Goal: Task Accomplishment & Management: Manage account settings

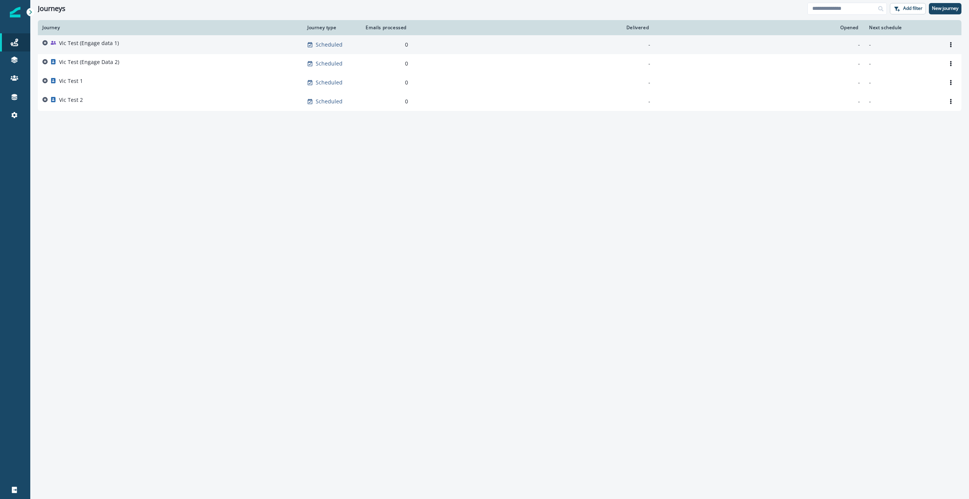
click at [70, 42] on p "Vic Test (Engage data 1)" at bounding box center [89, 43] width 60 height 8
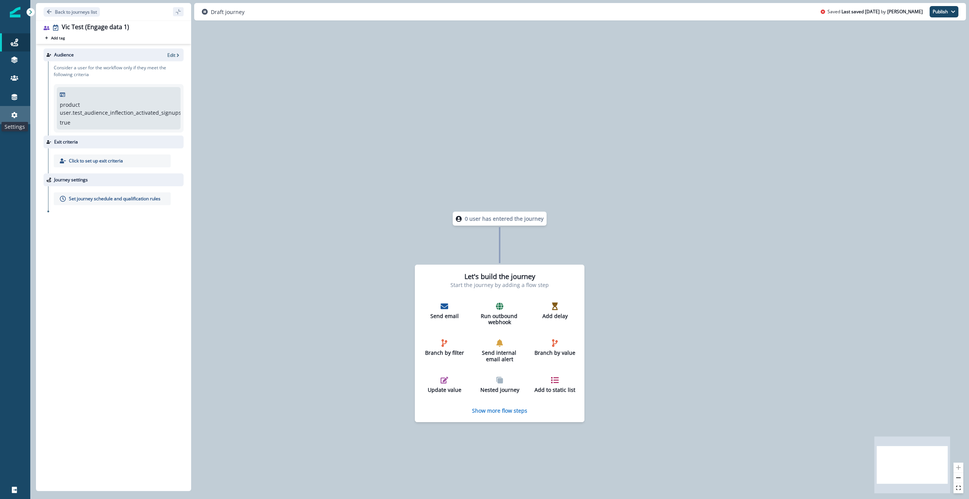
click at [16, 113] on icon at bounding box center [14, 115] width 6 height 6
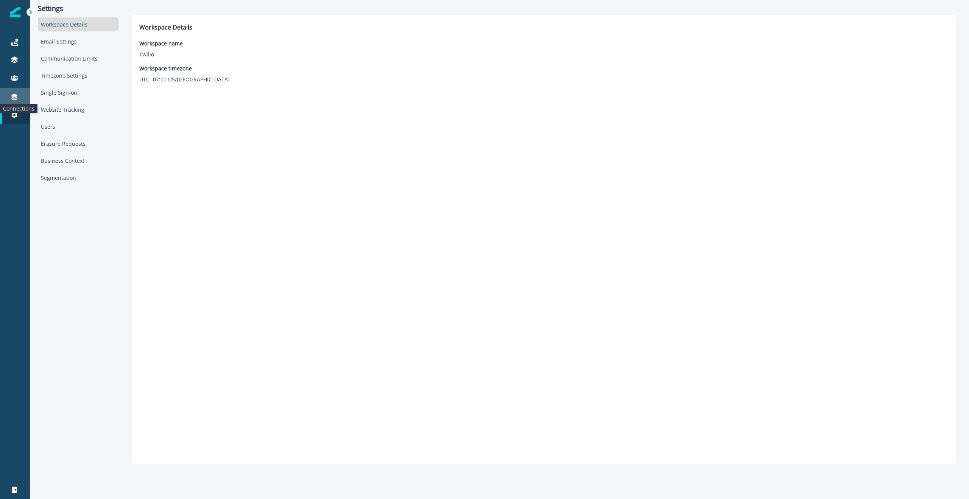
click at [14, 100] on icon at bounding box center [15, 97] width 8 height 8
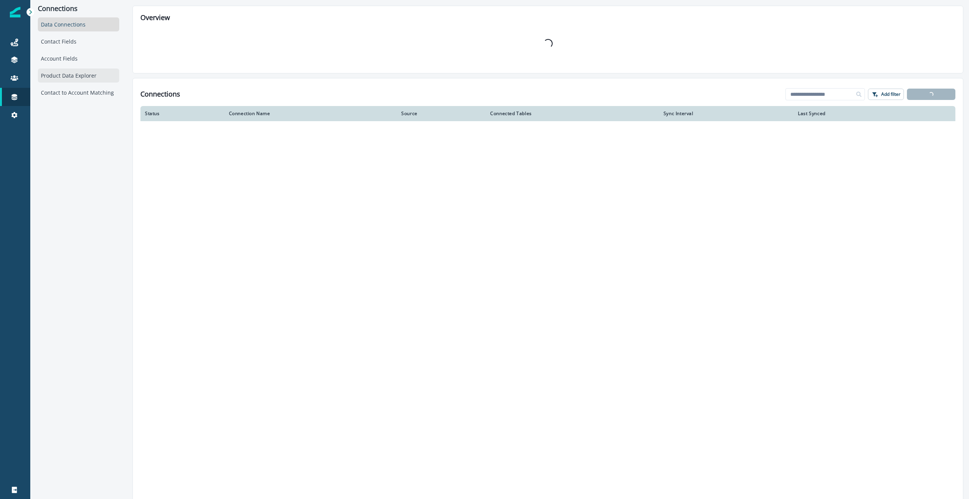
click at [87, 72] on div "Product Data Explorer" at bounding box center [78, 76] width 81 height 14
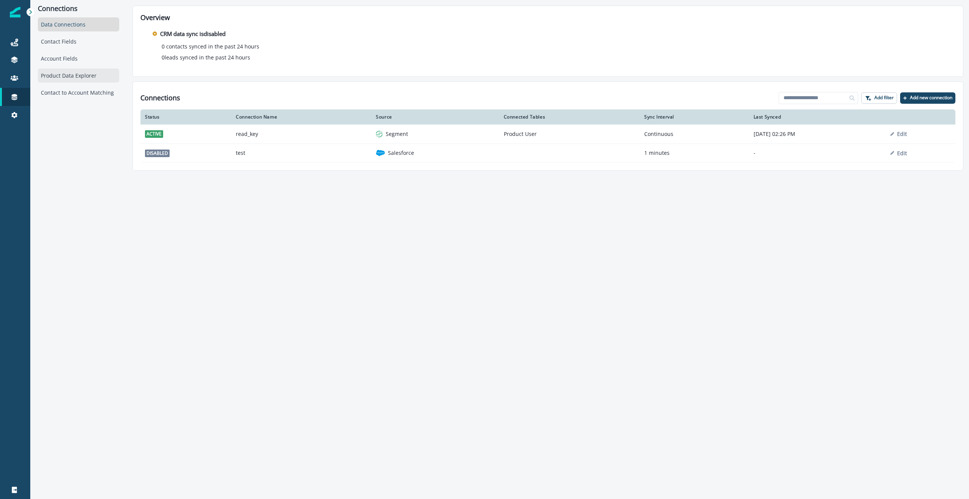
click at [89, 79] on div "Product Data Explorer" at bounding box center [78, 76] width 81 height 14
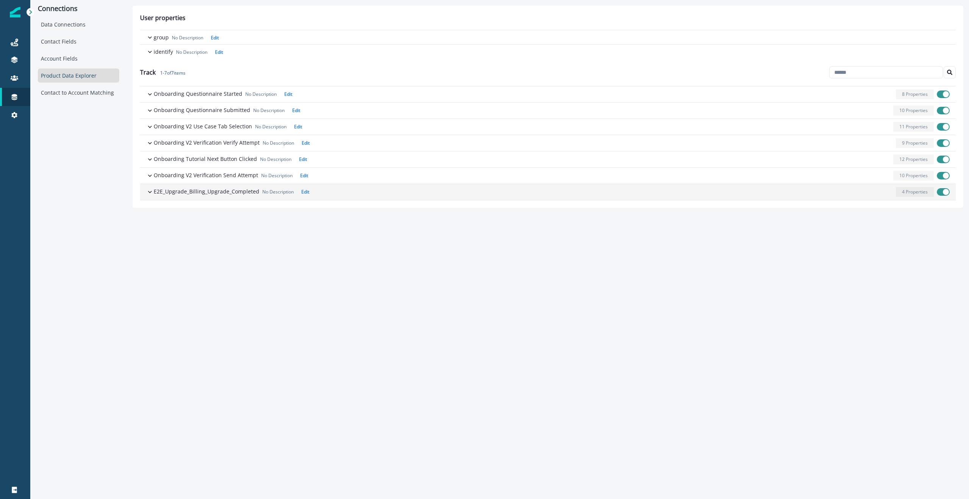
click at [147, 190] on icon "button" at bounding box center [150, 192] width 8 height 8
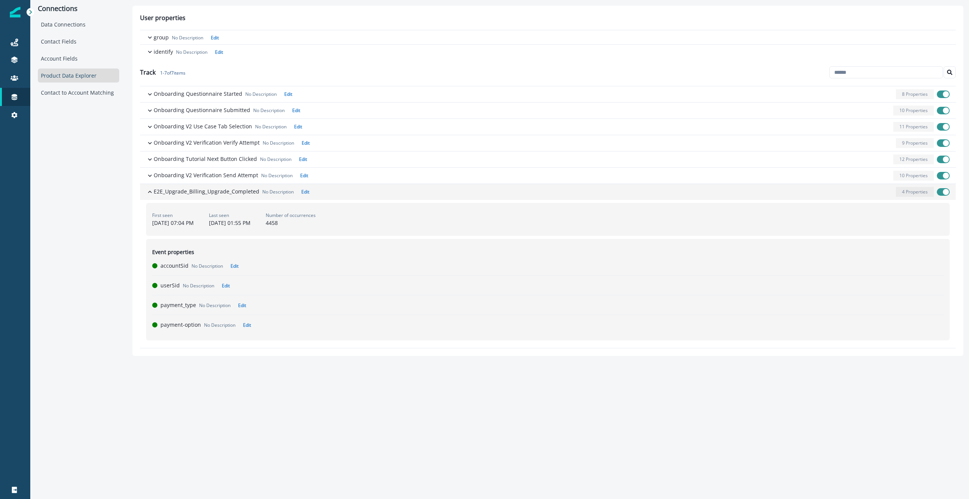
click at [147, 190] on icon "button" at bounding box center [150, 192] width 8 height 8
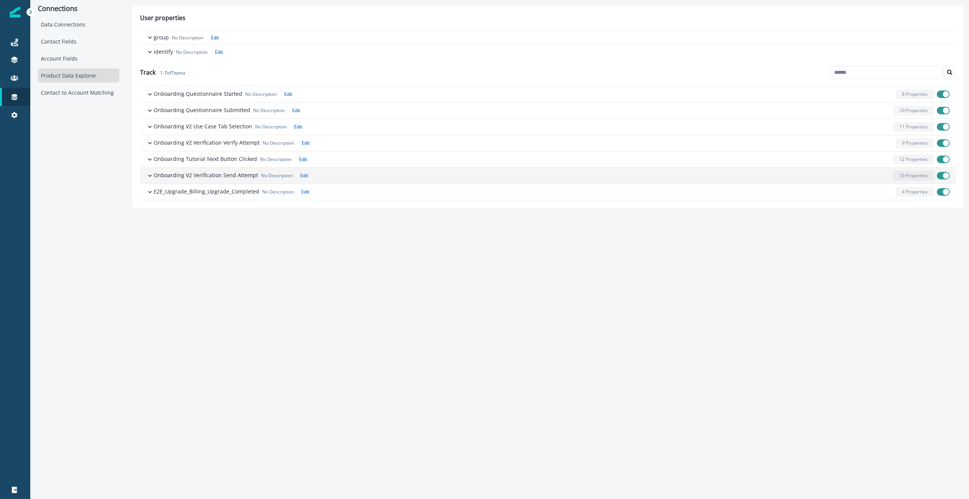
click at [148, 176] on icon "button" at bounding box center [150, 176] width 8 height 8
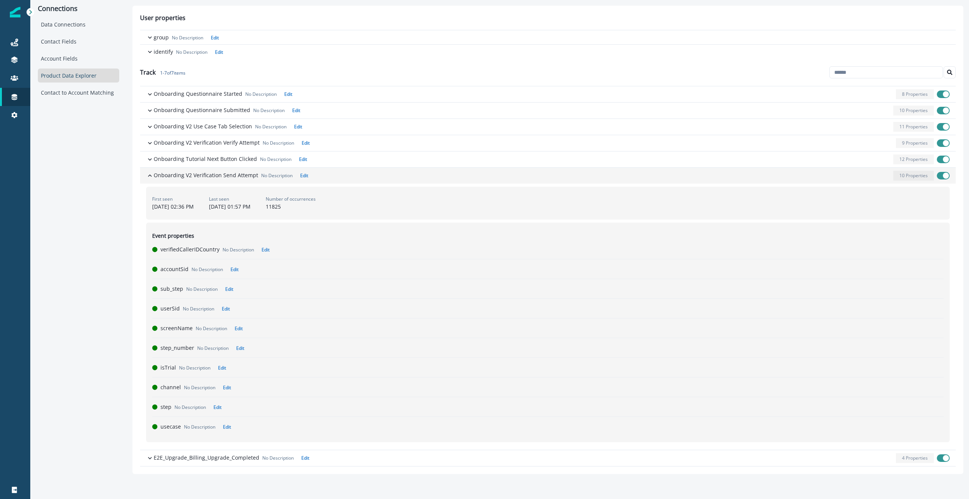
click at [148, 176] on icon "button" at bounding box center [150, 176] width 4 height 2
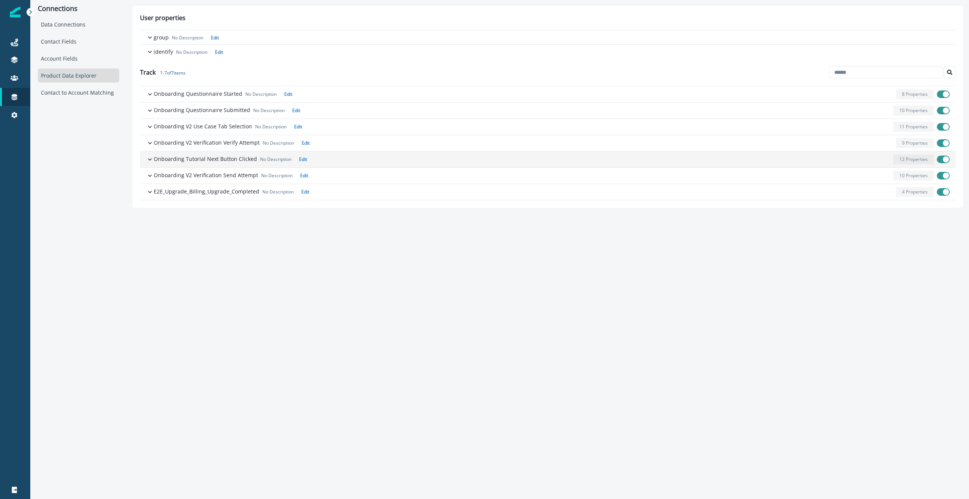
click at [147, 158] on icon "button" at bounding box center [150, 160] width 8 height 8
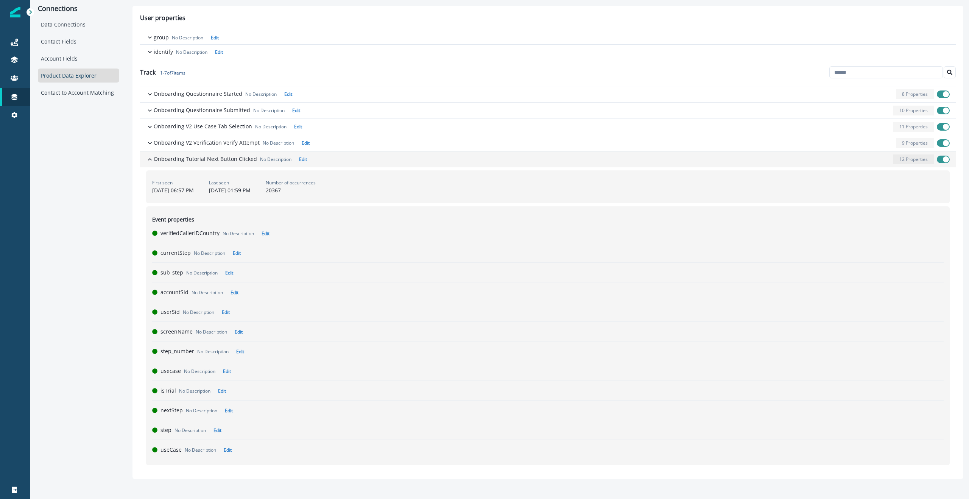
click at [147, 158] on icon "button" at bounding box center [150, 160] width 8 height 8
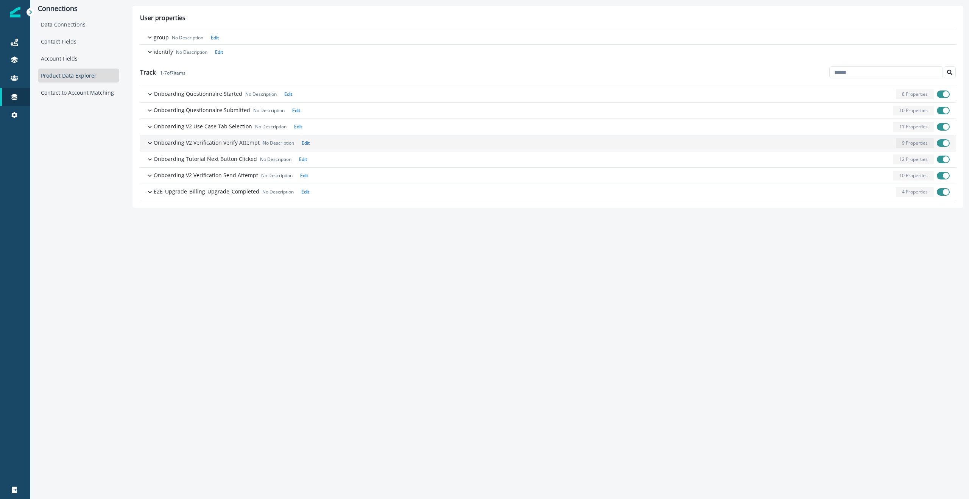
click at [147, 144] on icon "button" at bounding box center [150, 143] width 8 height 8
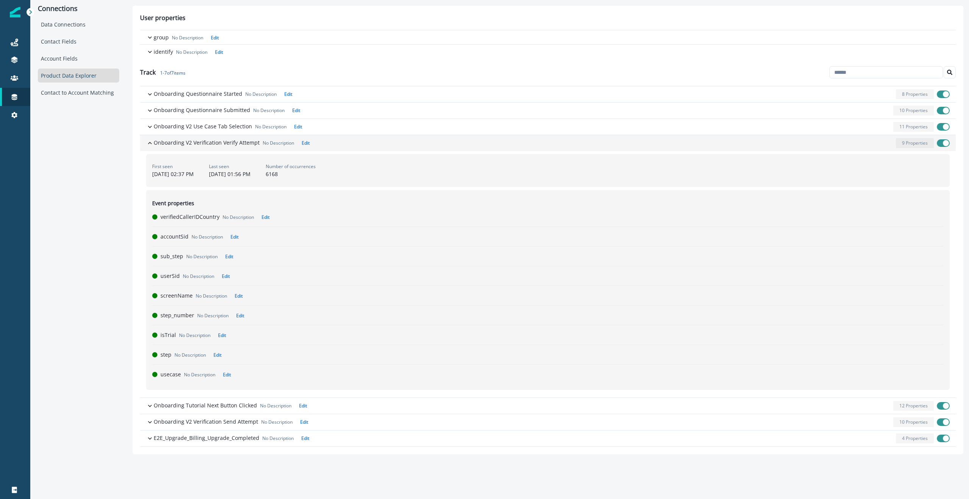
click at [147, 144] on icon "button" at bounding box center [150, 143] width 8 height 8
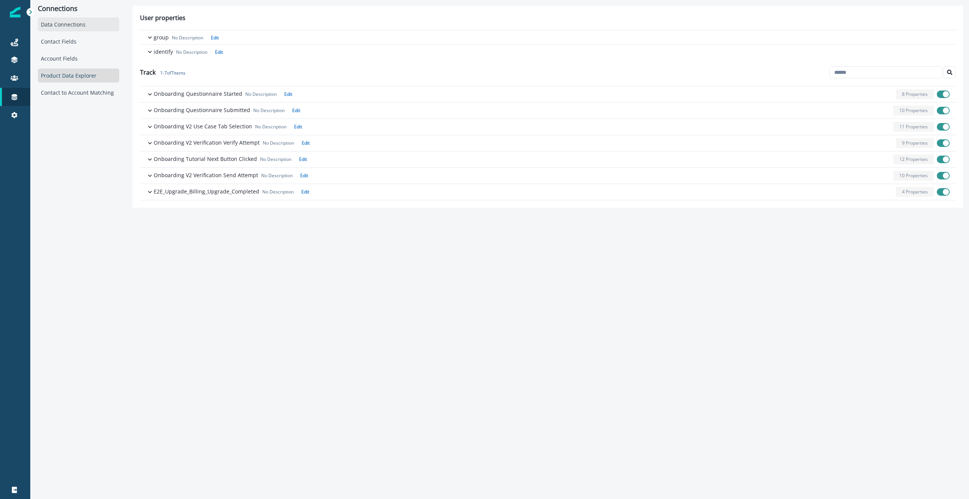
click at [51, 28] on div "Data Connections" at bounding box center [78, 24] width 81 height 14
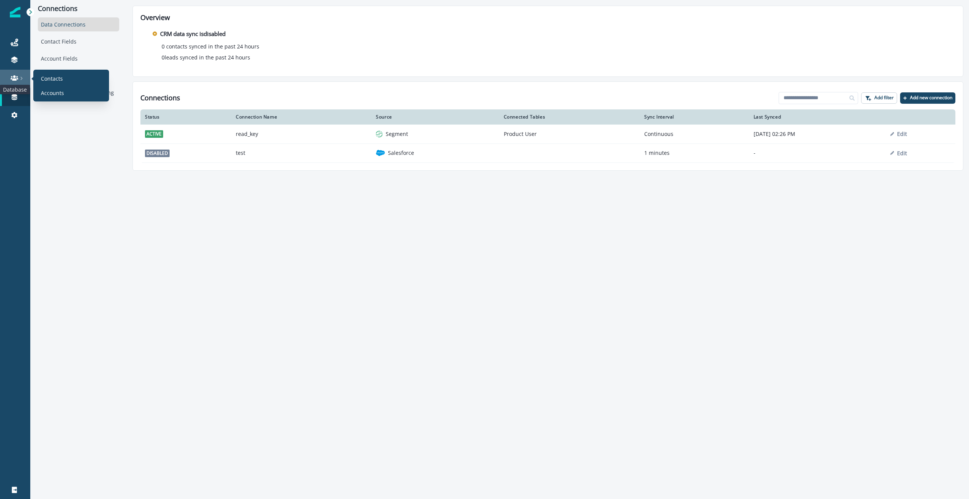
click at [16, 78] on icon at bounding box center [15, 78] width 8 height 8
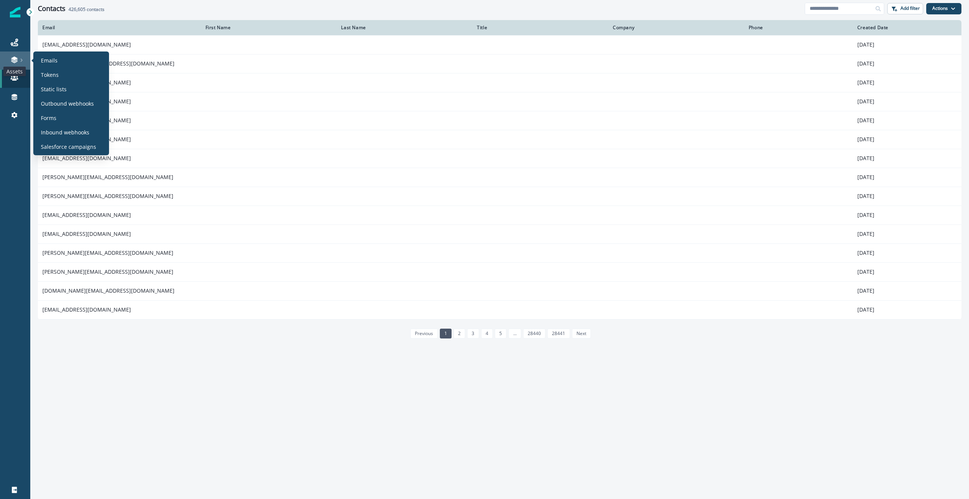
click at [16, 61] on icon at bounding box center [14, 62] width 6 height 2
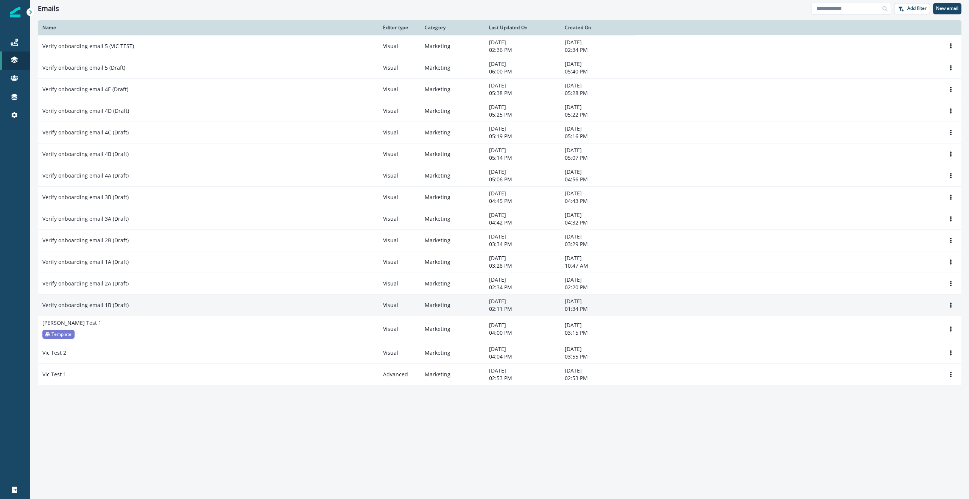
click at [116, 302] on p "Verify onboarding email 1B (Draft)" at bounding box center [85, 305] width 86 height 8
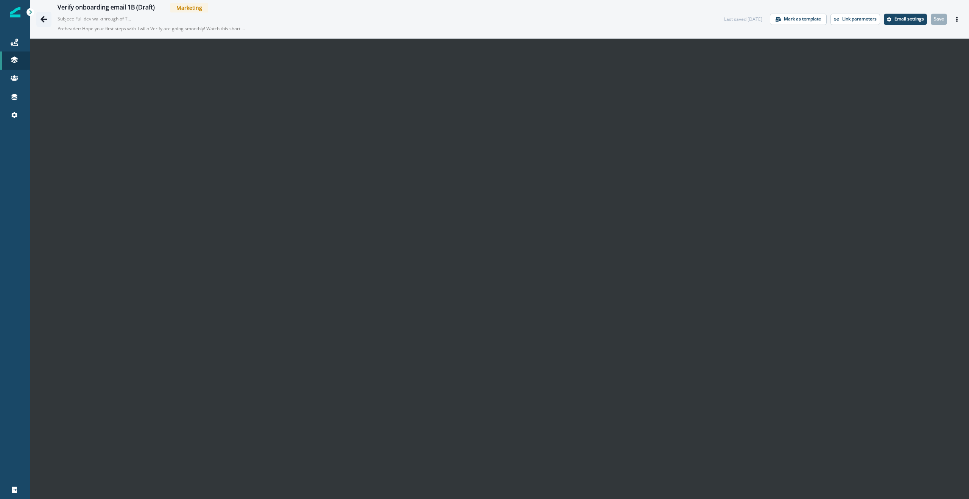
click at [44, 17] on icon "Go back" at bounding box center [44, 20] width 8 height 8
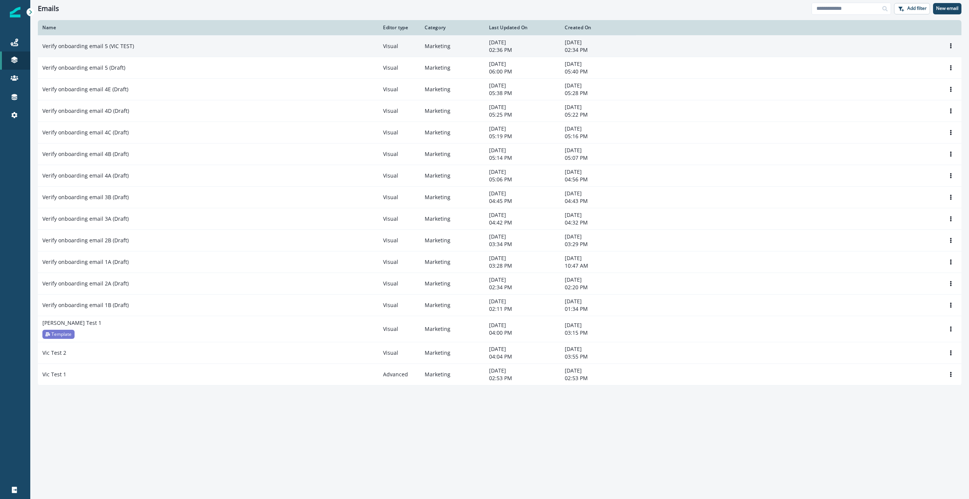
click at [117, 48] on p "Verify onboarding email 5 (VIC TEST)" at bounding box center [88, 46] width 92 height 8
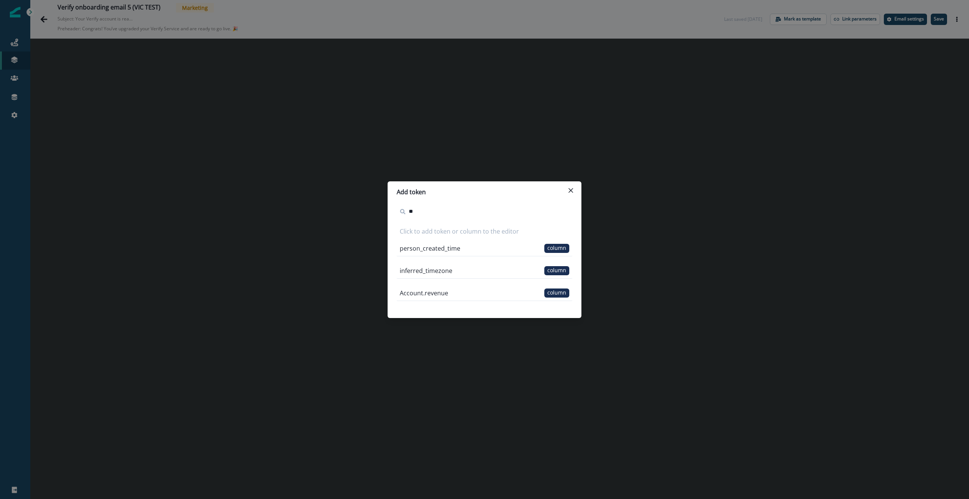
type input "*"
type input "**"
click at [488, 249] on div "email column" at bounding box center [485, 249] width 176 height 16
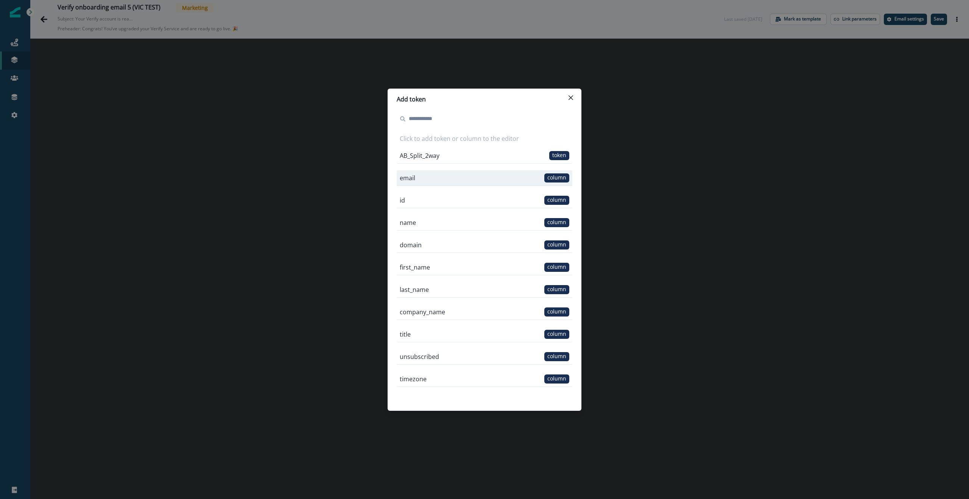
click at [537, 179] on div "email column" at bounding box center [485, 178] width 176 height 16
click at [453, 173] on div "email column" at bounding box center [485, 178] width 176 height 16
click at [552, 176] on span "column" at bounding box center [557, 177] width 25 height 9
click at [408, 177] on p "email" at bounding box center [408, 177] width 16 height 9
click at [571, 99] on icon "Close" at bounding box center [571, 97] width 5 height 5
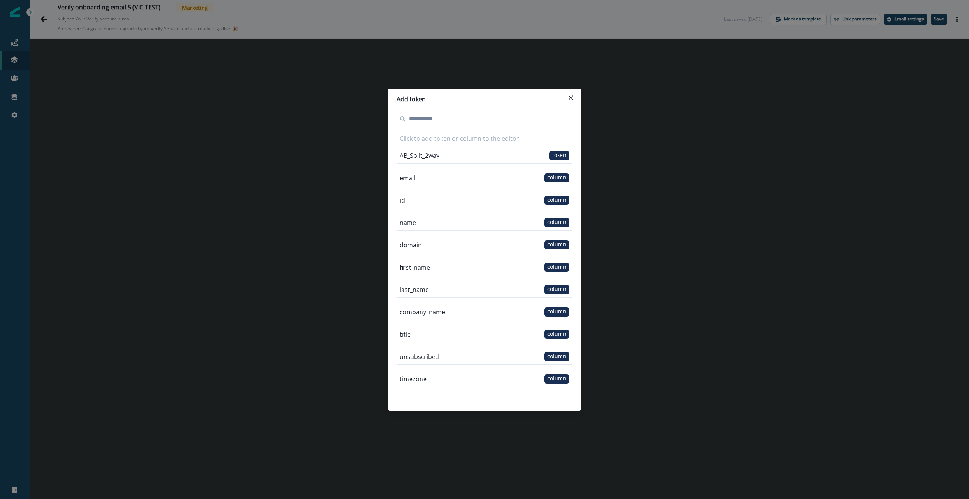
click at [359, 346] on div "Add token Click to add token or column to the editor AB_Split_2way token email …" at bounding box center [484, 249] width 969 height 499
click at [432, 177] on div "email column" at bounding box center [485, 178] width 176 height 16
click at [656, 162] on div "Add token Click to add token or column to the editor AB_Split_2way token email …" at bounding box center [484, 249] width 969 height 499
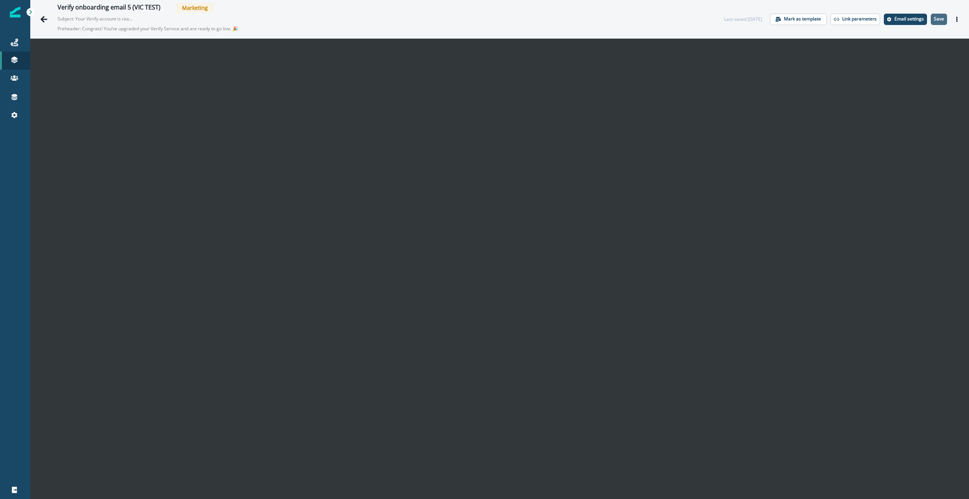
click at [940, 21] on p "Save" at bounding box center [939, 18] width 10 height 5
click at [17, 76] on icon at bounding box center [15, 78] width 8 height 8
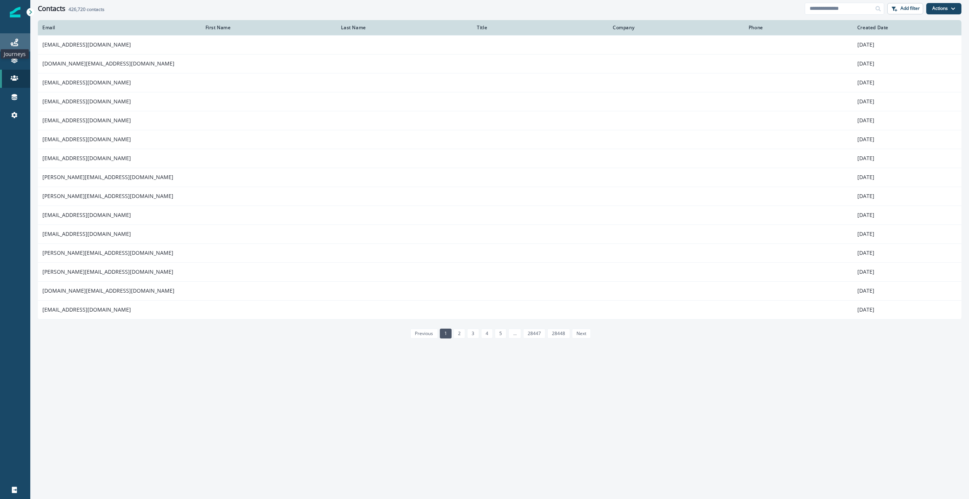
click at [16, 41] on icon at bounding box center [15, 43] width 8 height 8
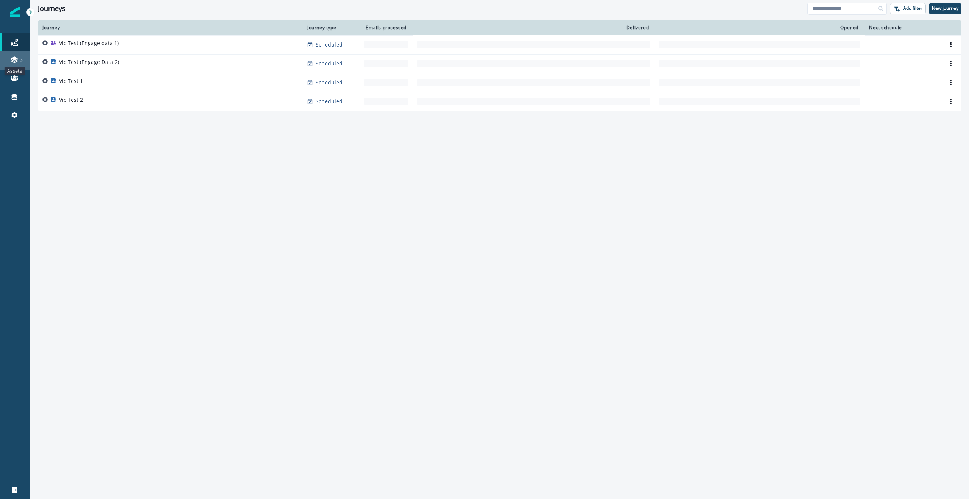
click at [12, 59] on icon at bounding box center [14, 58] width 6 height 4
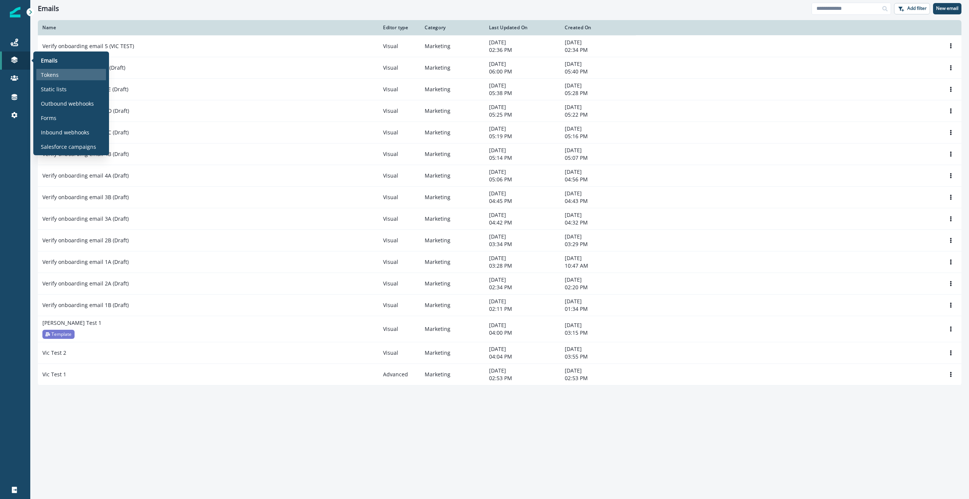
click at [58, 77] on p "Tokens" at bounding box center [50, 75] width 18 height 8
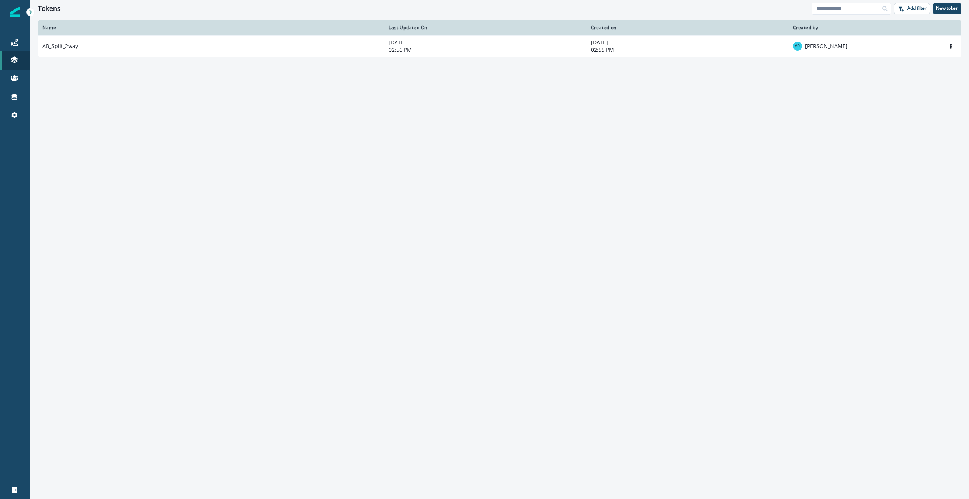
click at [273, 58] on div "Name Last Updated On Created on Created by AB_Split_2way [DATE] 02:56 PM [DATE]…" at bounding box center [499, 259] width 939 height 478
click at [14, 119] on icon at bounding box center [15, 115] width 8 height 8
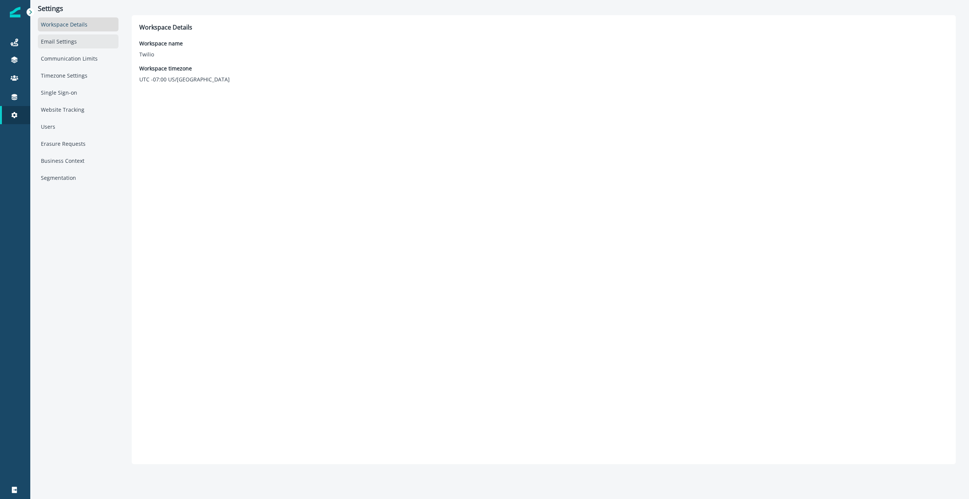
click at [61, 38] on div "Email Settings" at bounding box center [78, 41] width 81 height 14
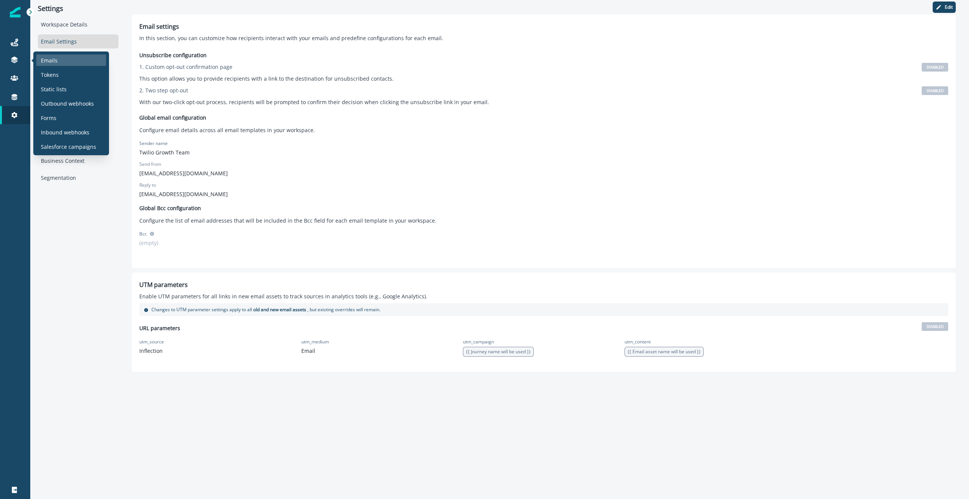
click at [60, 58] on div "Emails" at bounding box center [71, 60] width 70 height 11
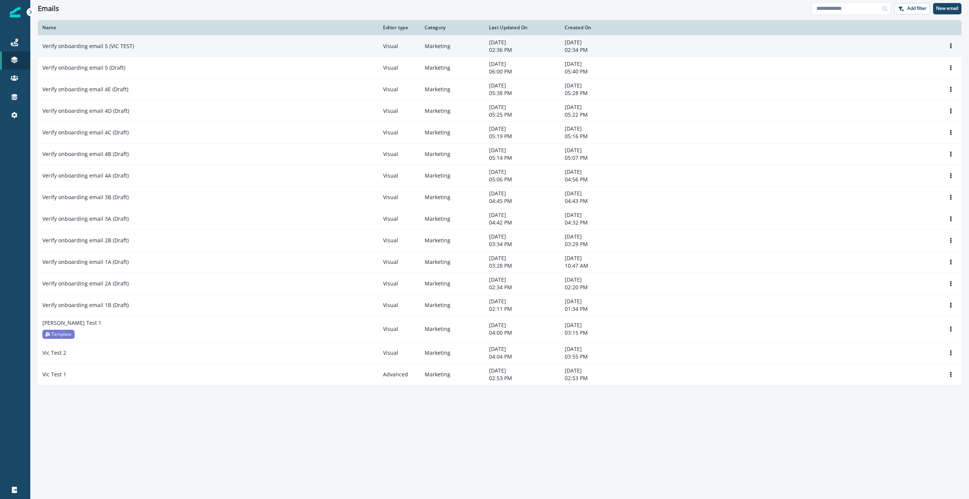
click at [141, 44] on div "Verify onboarding email 5 (VIC TEST)" at bounding box center [208, 46] width 332 height 8
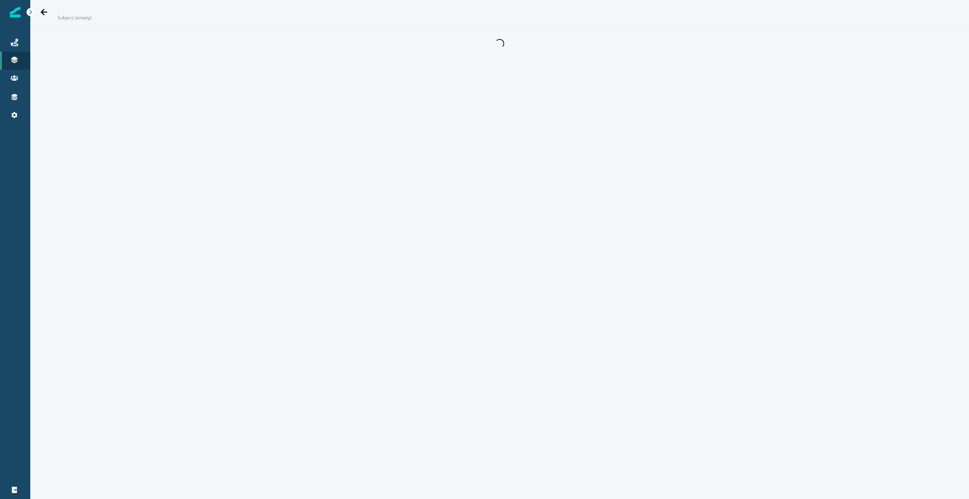
click at [141, 44] on div "Loading..." at bounding box center [499, 44] width 939 height 38
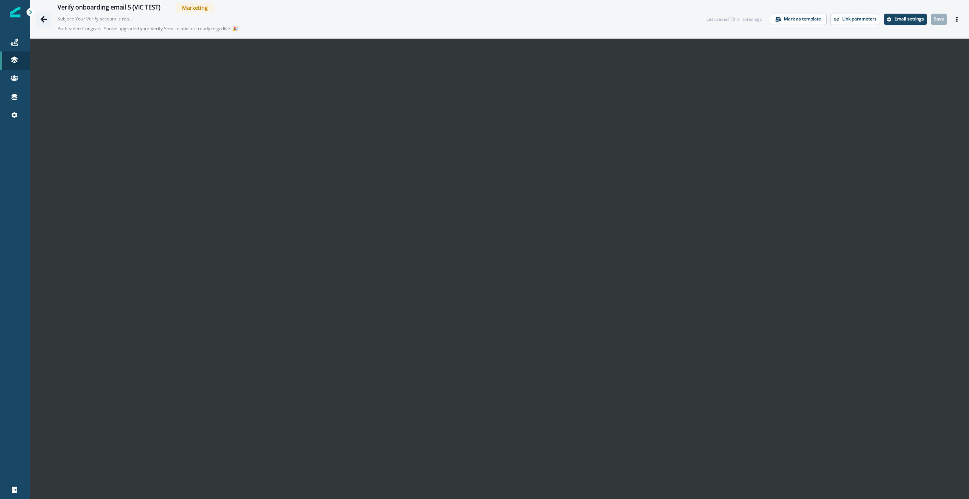
click at [41, 17] on icon "Go back" at bounding box center [44, 20] width 8 height 8
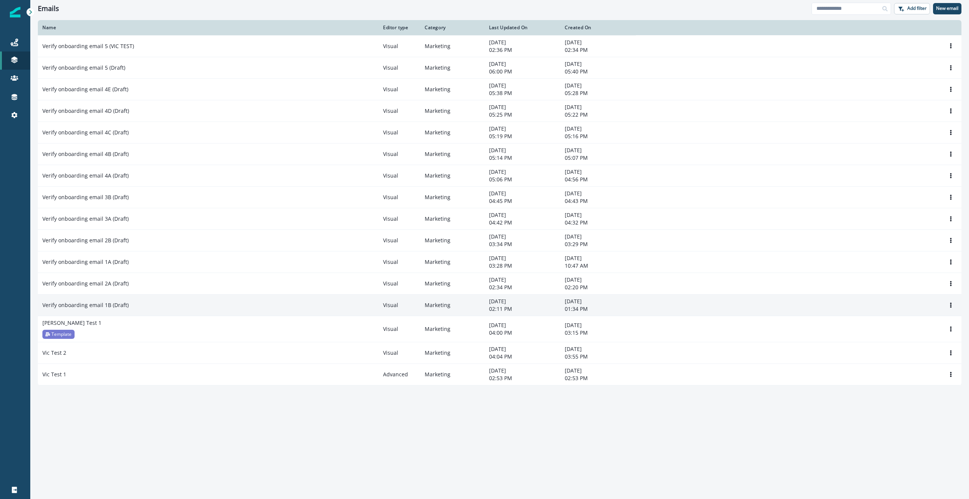
click at [112, 305] on p "Verify onboarding email 1B (Draft)" at bounding box center [85, 305] width 86 height 8
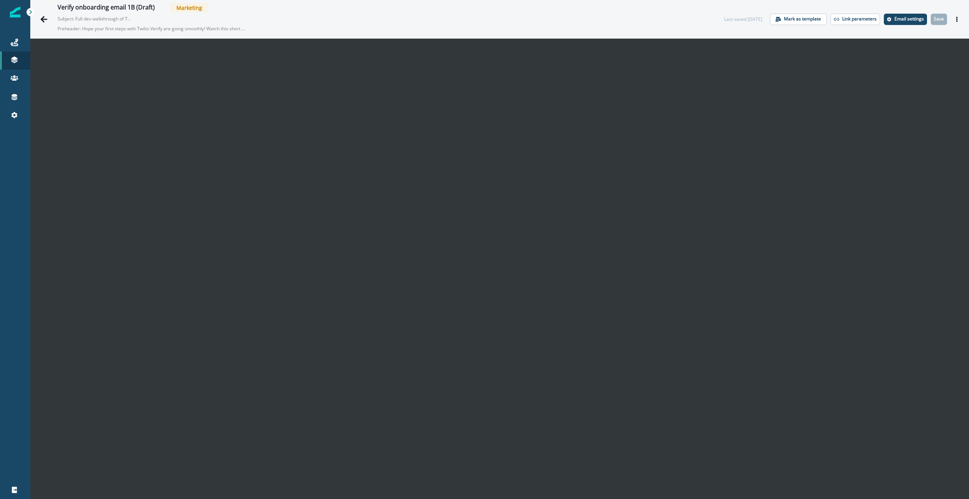
scroll to position [12, 0]
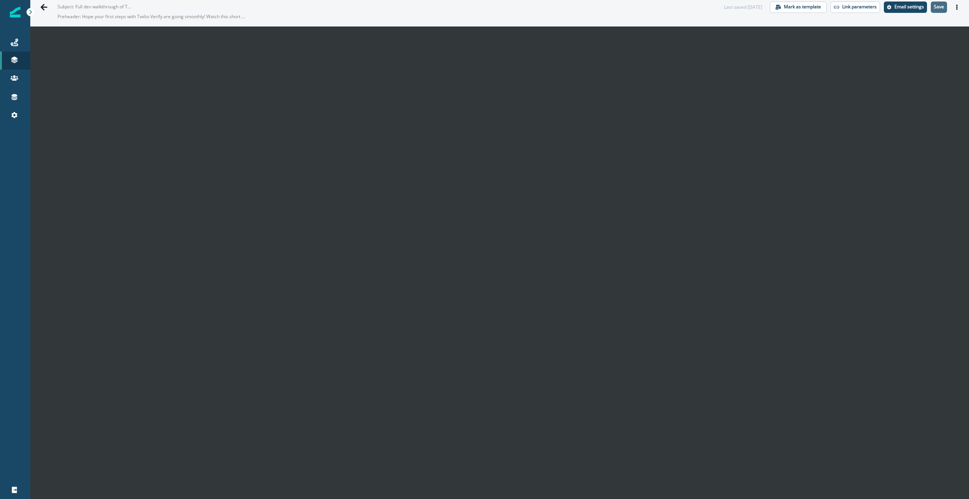
click at [943, 8] on p "Save" at bounding box center [939, 6] width 10 height 5
click at [44, 6] on icon "Go back" at bounding box center [44, 7] width 8 height 8
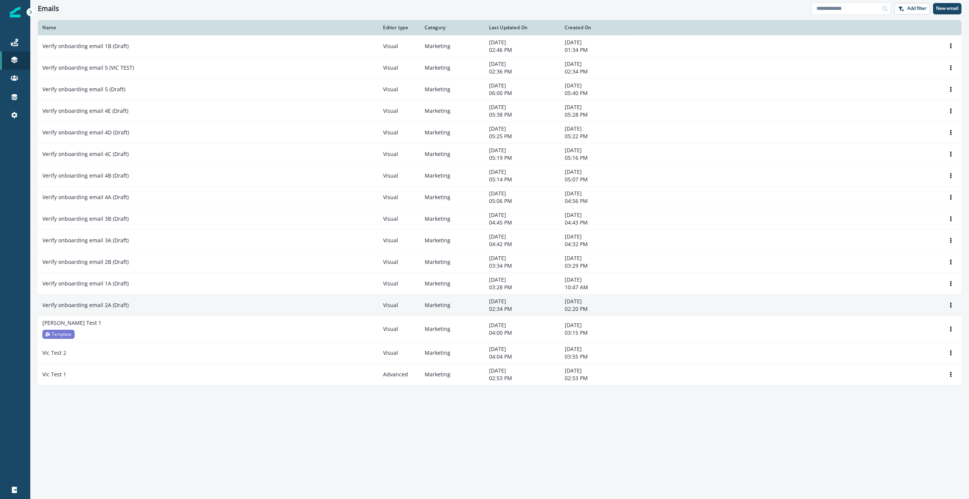
click at [94, 304] on p "Verify onboarding email 2A (Draft)" at bounding box center [85, 305] width 86 height 8
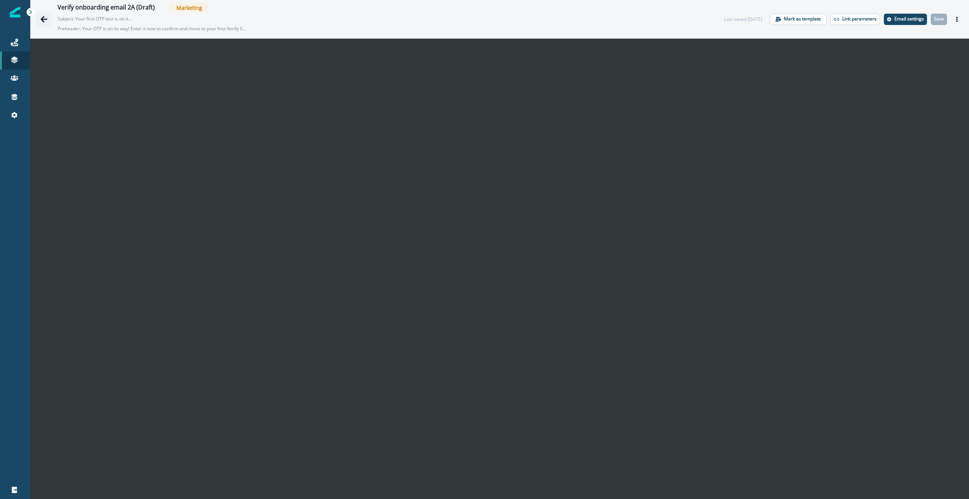
click at [41, 21] on icon "Go back" at bounding box center [44, 20] width 8 height 8
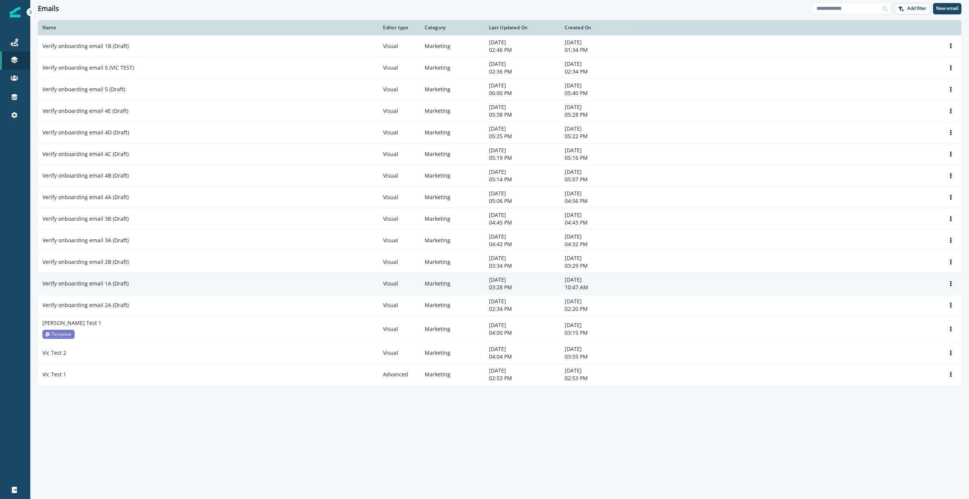
click at [132, 283] on div "Verify onboarding email 1A (Draft)" at bounding box center [208, 284] width 332 height 8
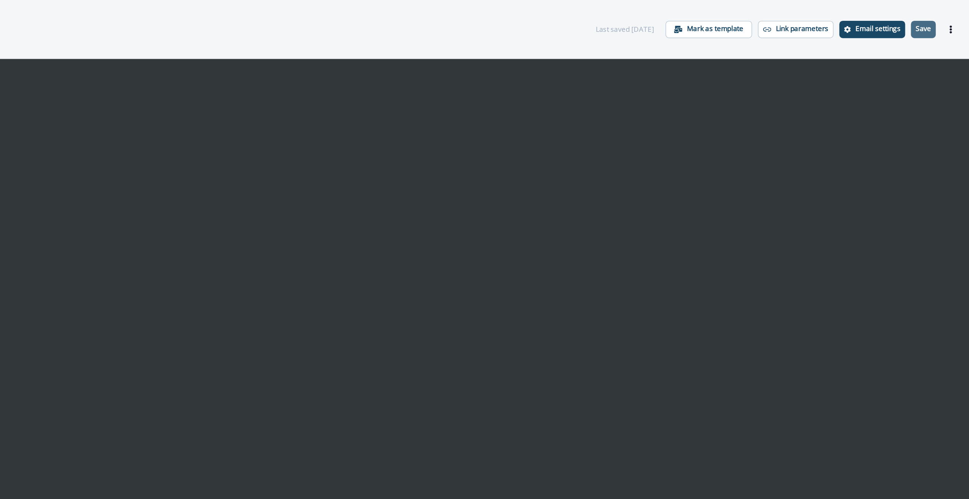
click at [942, 19] on p "Save" at bounding box center [939, 18] width 10 height 5
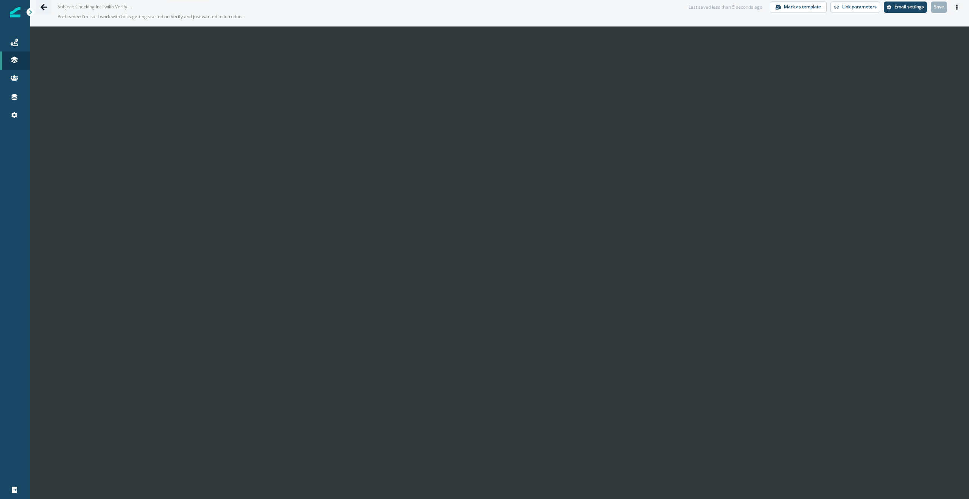
click at [45, 9] on icon "Go back" at bounding box center [44, 7] width 8 height 8
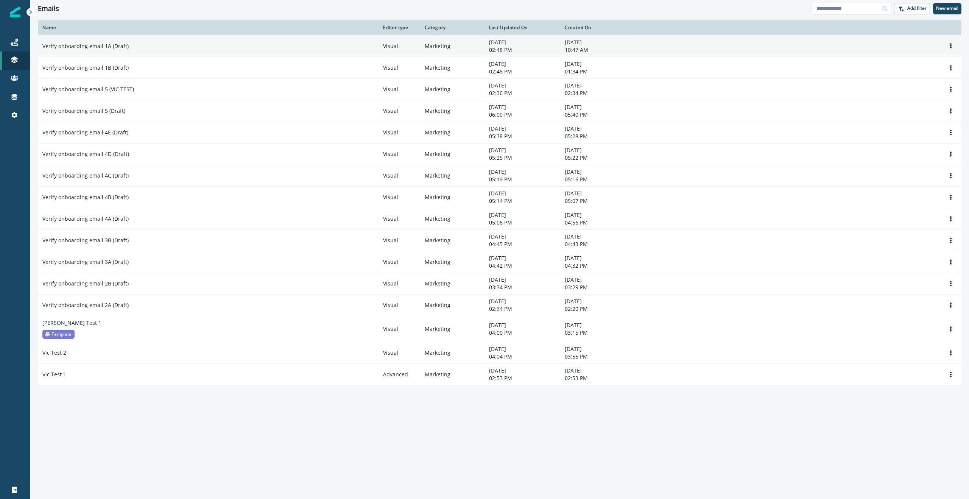
click at [107, 48] on p "Verify onboarding email 1A (Draft)" at bounding box center [85, 46] width 86 height 8
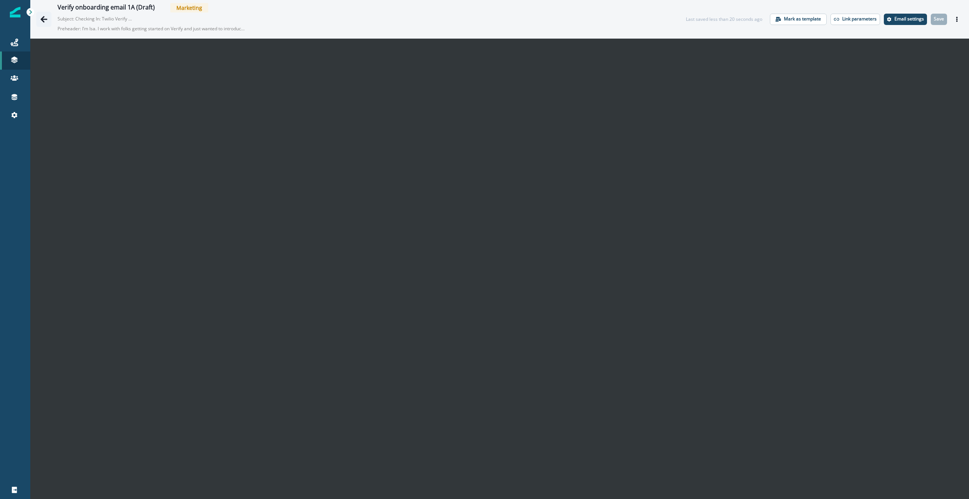
click at [42, 20] on icon "Go back" at bounding box center [44, 19] width 7 height 6
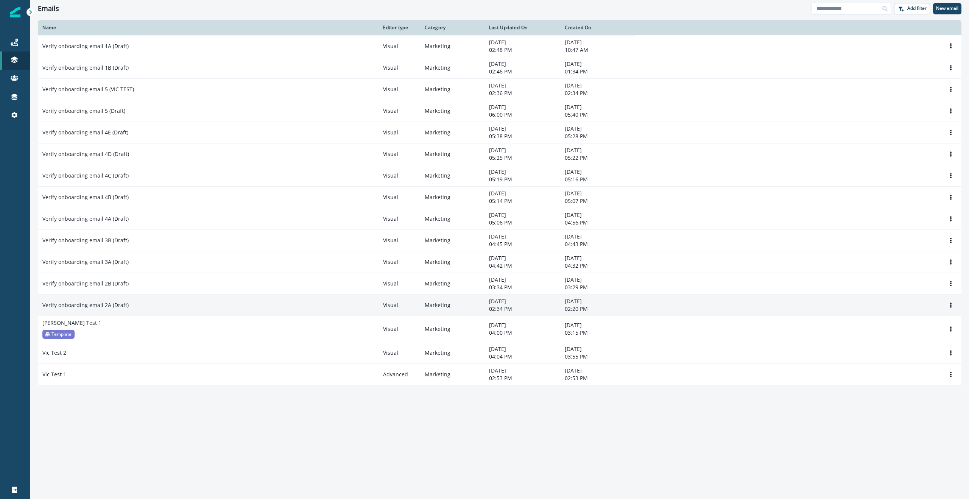
click at [97, 304] on p "Verify onboarding email 2A (Draft)" at bounding box center [85, 305] width 86 height 8
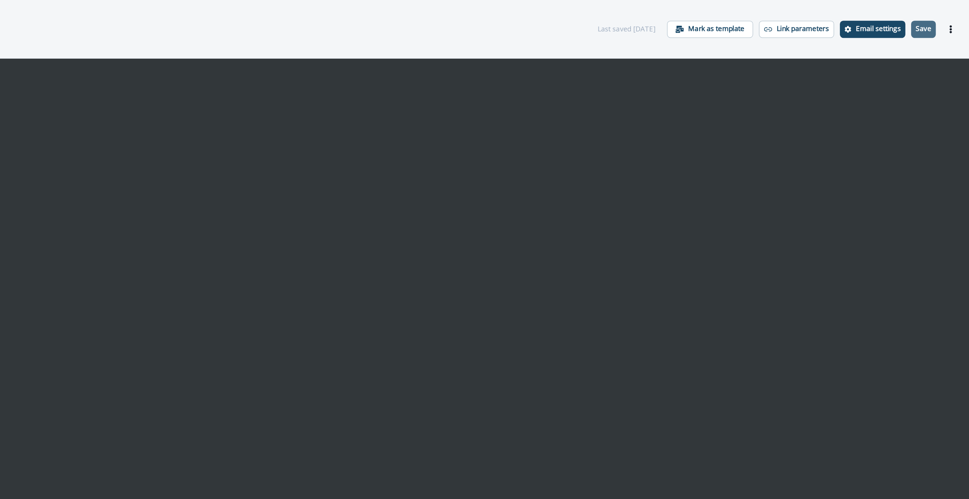
click at [941, 14] on button "Save" at bounding box center [939, 19] width 16 height 11
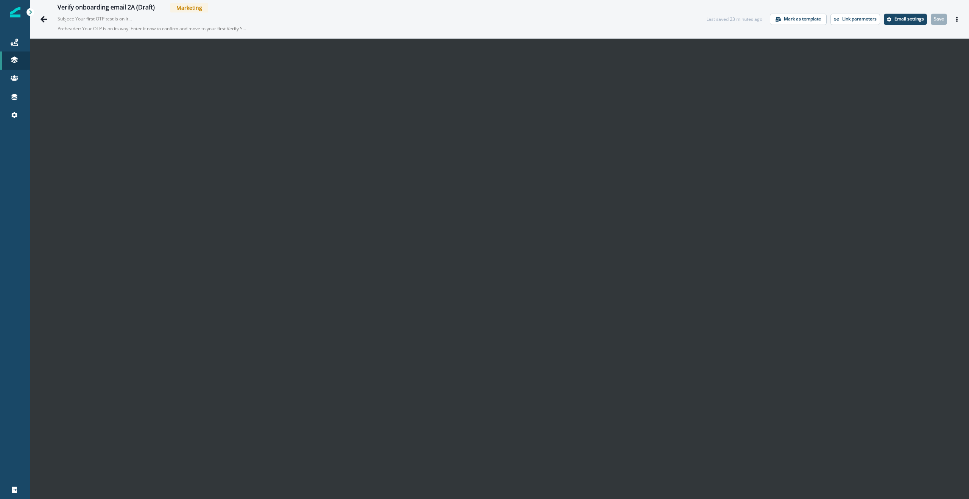
scroll to position [12, 0]
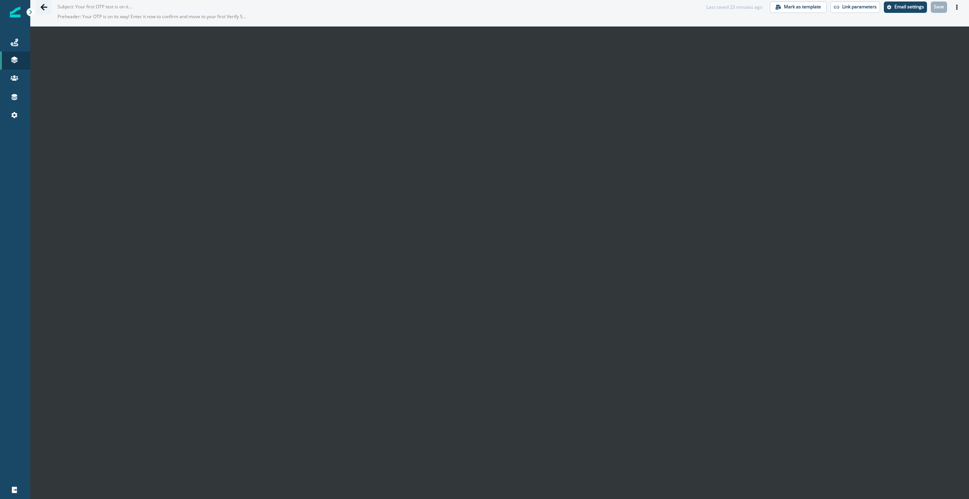
click at [46, 6] on icon "Go back" at bounding box center [44, 7] width 7 height 6
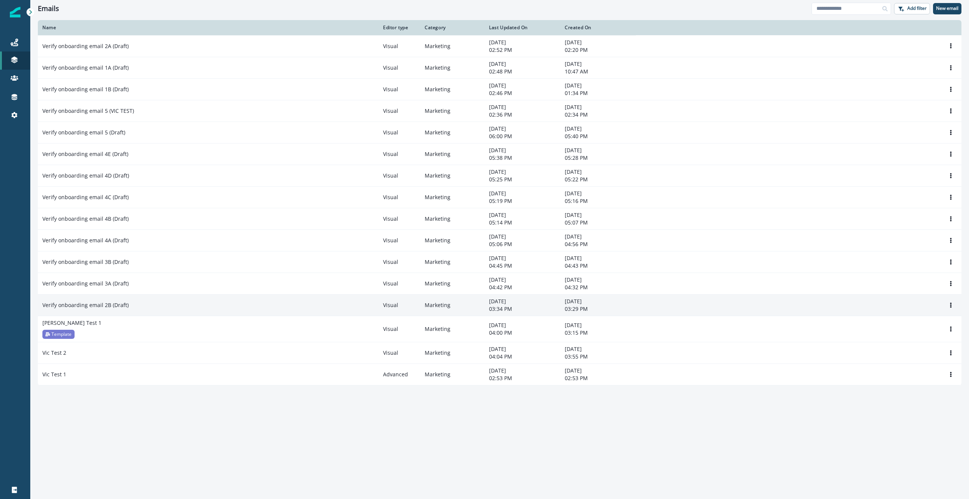
click at [117, 304] on p "Verify onboarding email 2B (Draft)" at bounding box center [85, 305] width 86 height 8
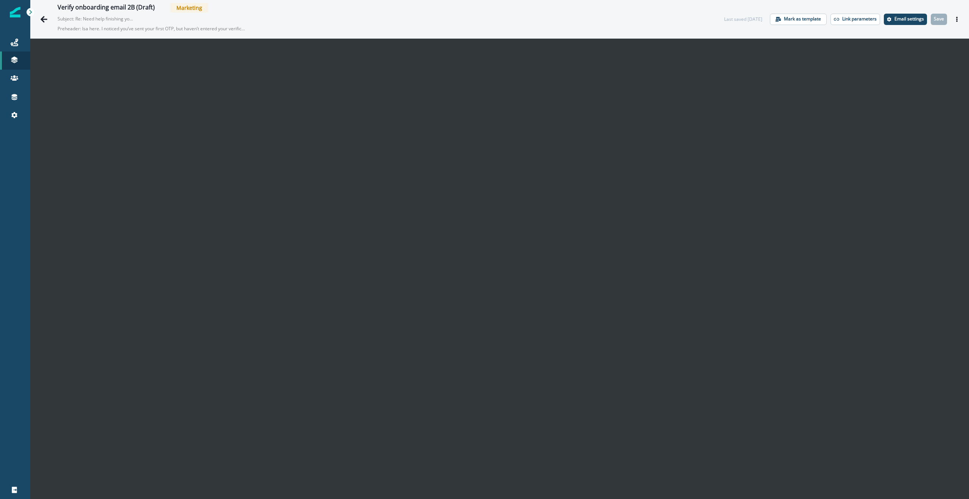
scroll to position [12, 0]
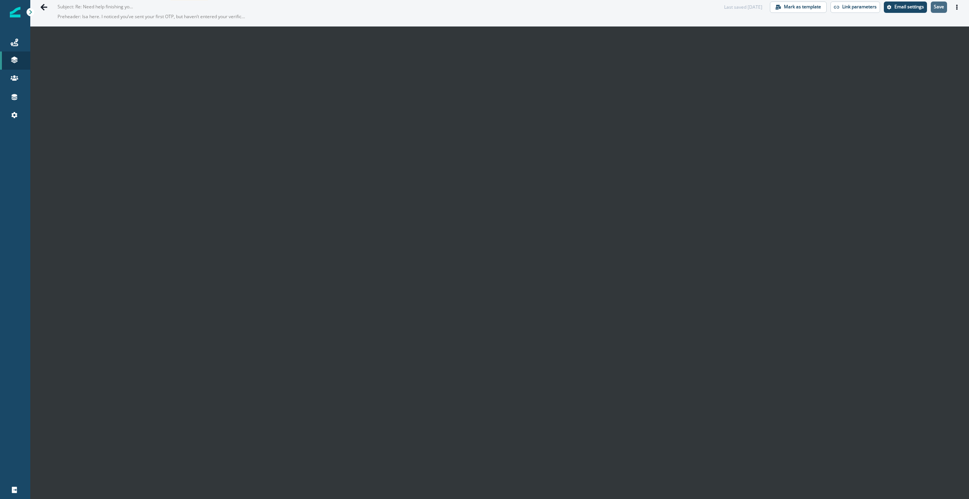
click at [938, 6] on p "Save" at bounding box center [939, 6] width 10 height 5
click at [44, 6] on icon "Go back" at bounding box center [44, 7] width 8 height 8
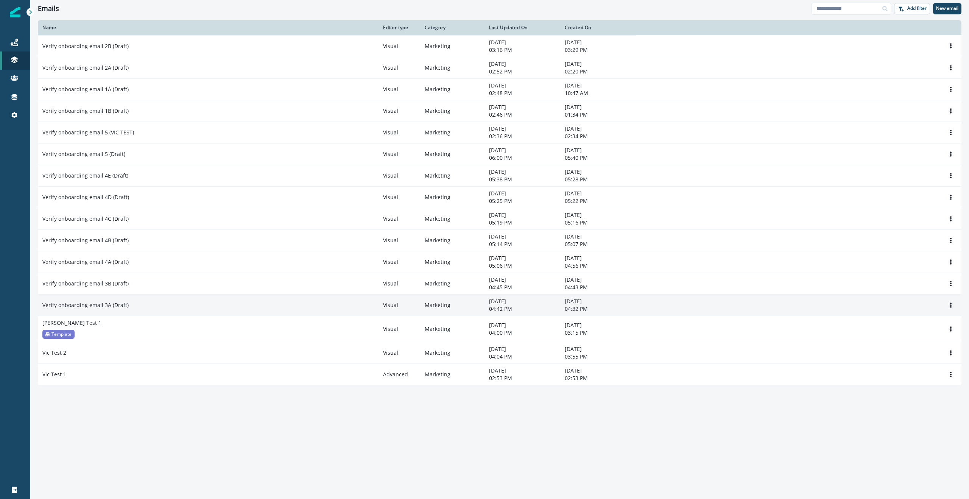
click at [137, 302] on div "Verify onboarding email 3A (Draft)" at bounding box center [208, 305] width 332 height 8
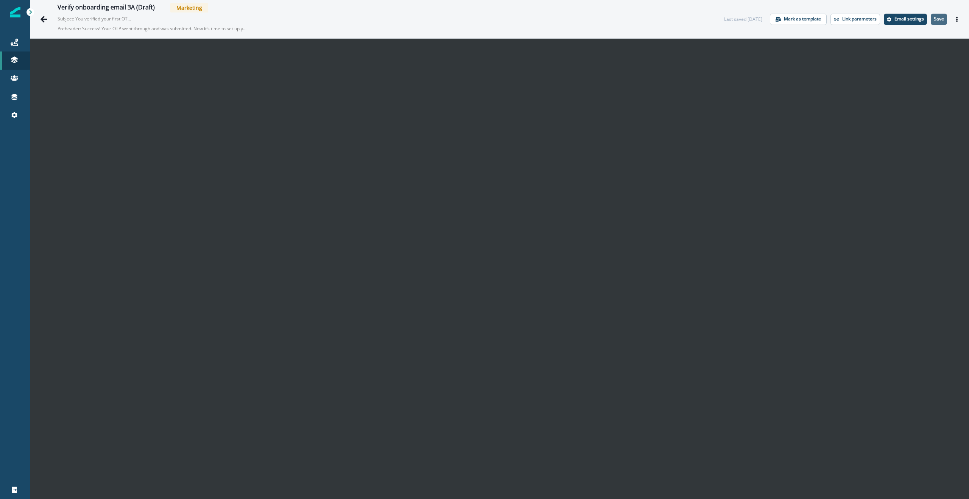
click at [940, 16] on p "Save" at bounding box center [939, 18] width 10 height 5
click at [46, 16] on icon "Go back" at bounding box center [44, 20] width 8 height 8
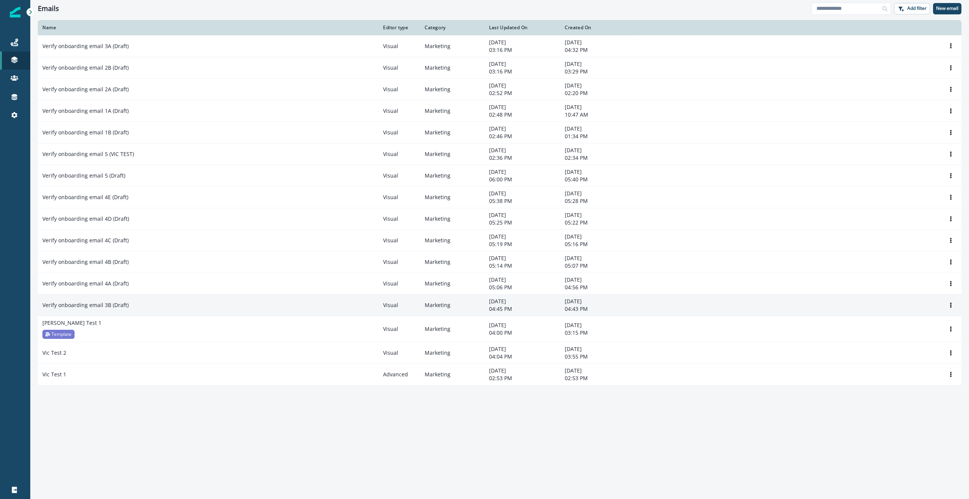
click at [105, 306] on p "Verify onboarding email 3B (Draft)" at bounding box center [85, 305] width 86 height 8
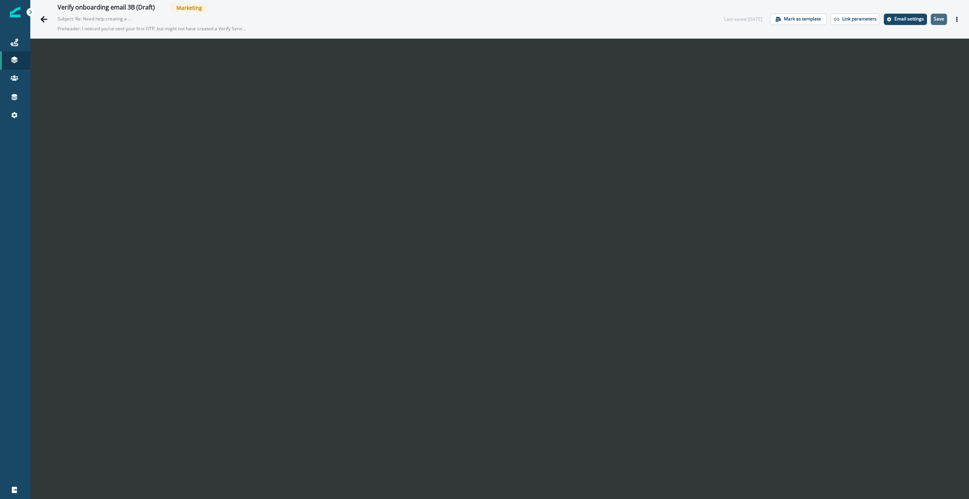
click at [942, 17] on p "Save" at bounding box center [939, 18] width 10 height 5
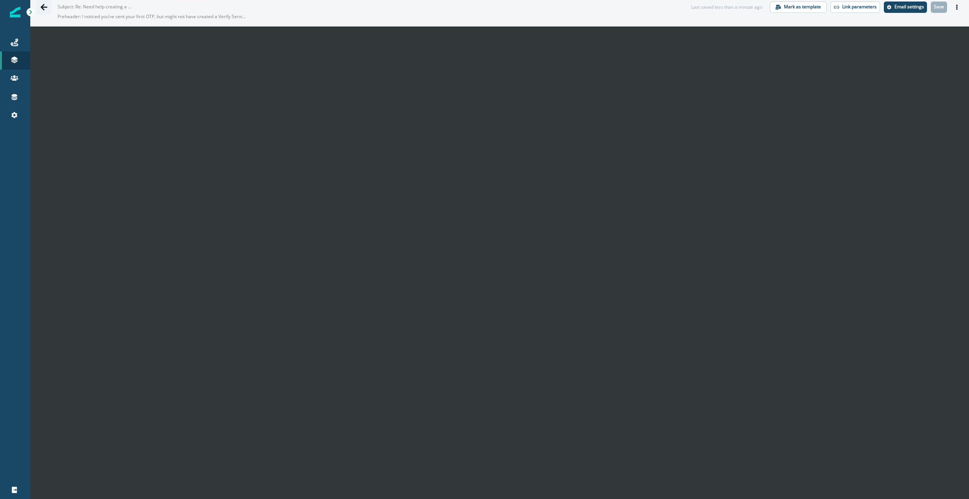
click at [44, 4] on icon "Go back" at bounding box center [44, 7] width 7 height 6
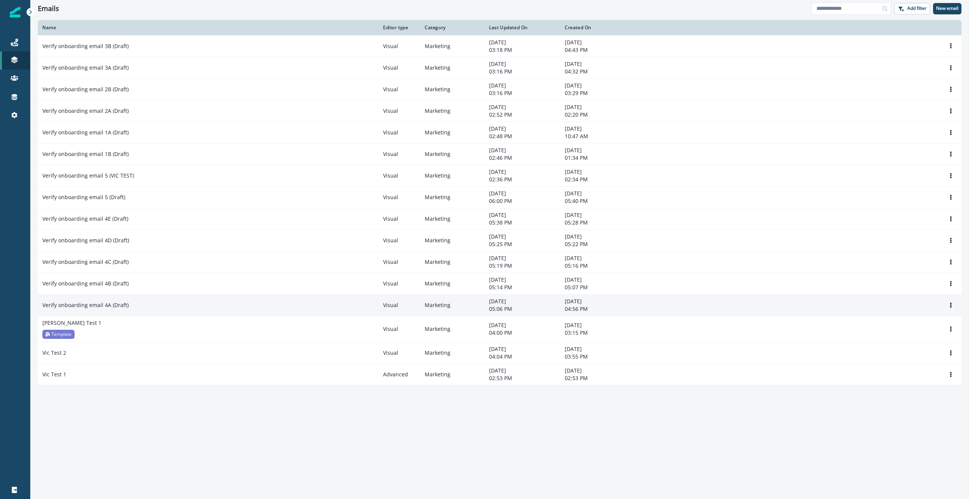
click at [94, 306] on p "Verify onboarding email 4A (Draft)" at bounding box center [85, 305] width 86 height 8
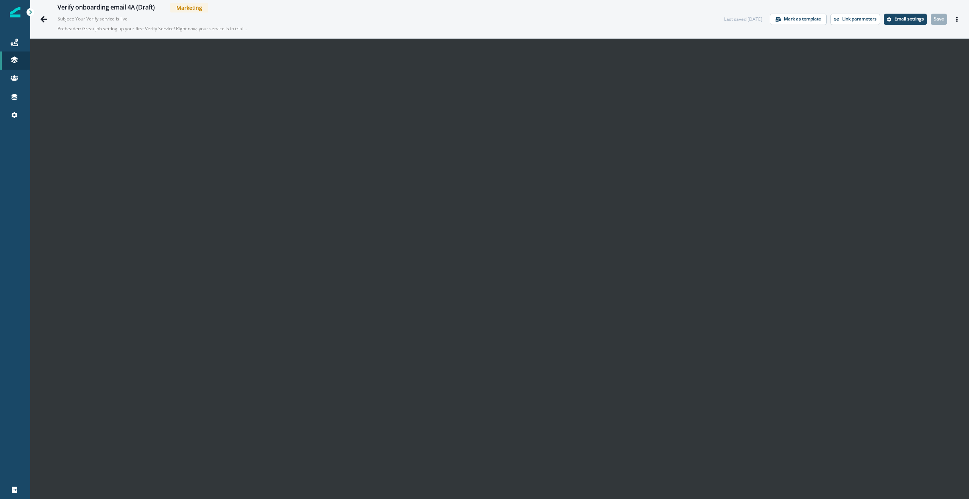
scroll to position [12, 0]
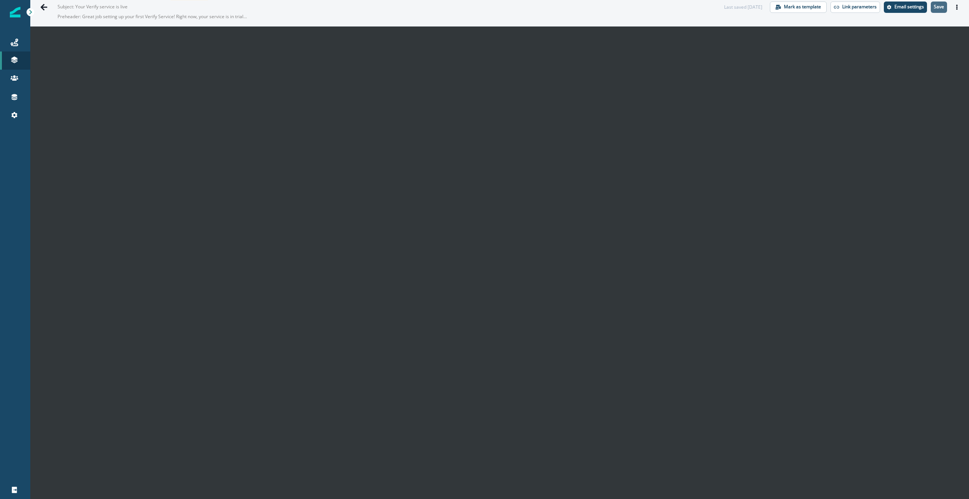
click at [939, 11] on button "Save" at bounding box center [939, 7] width 16 height 11
click at [45, 5] on icon "Go back" at bounding box center [44, 7] width 8 height 8
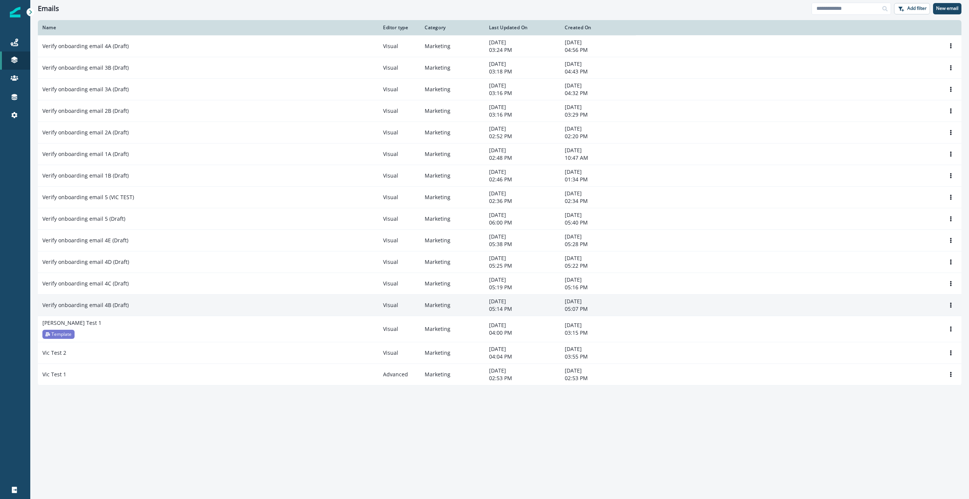
click at [134, 305] on div "Verify onboarding email 4B (Draft)" at bounding box center [208, 305] width 332 height 8
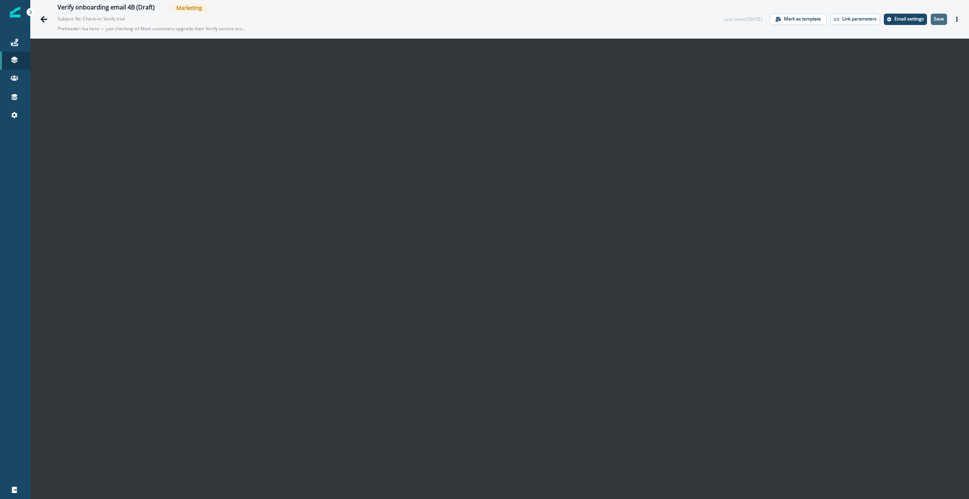
click at [942, 22] on p "Save" at bounding box center [939, 18] width 10 height 5
click at [48, 14] on button "Go back" at bounding box center [43, 19] width 15 height 15
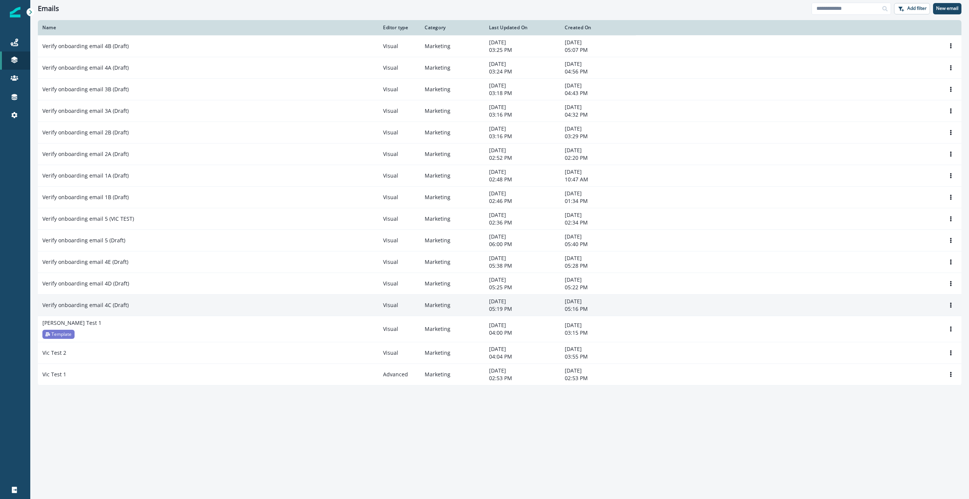
click at [112, 307] on p "Verify onboarding email 4C (Draft)" at bounding box center [85, 305] width 86 height 8
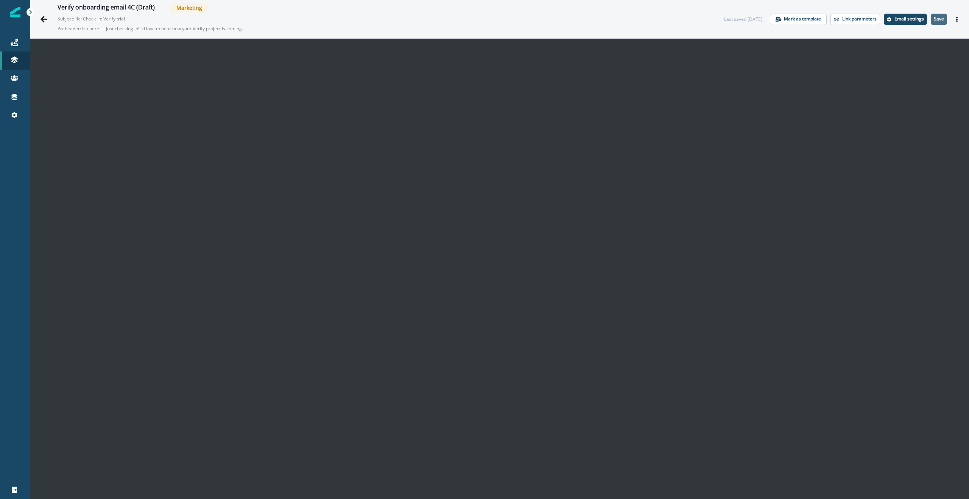
click at [941, 23] on button "Save" at bounding box center [939, 19] width 16 height 11
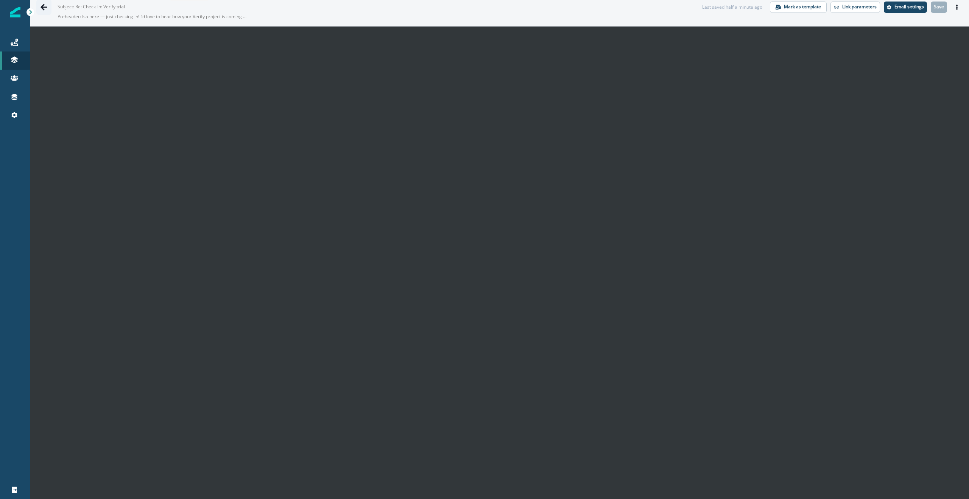
click at [43, 5] on icon "Go back" at bounding box center [44, 7] width 7 height 6
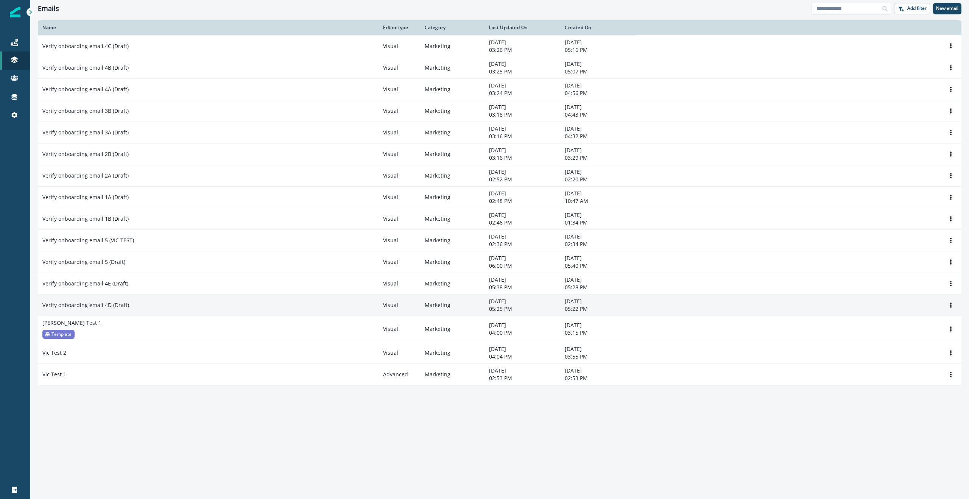
click at [95, 307] on p "Verify onboarding email 4D (Draft)" at bounding box center [85, 305] width 87 height 8
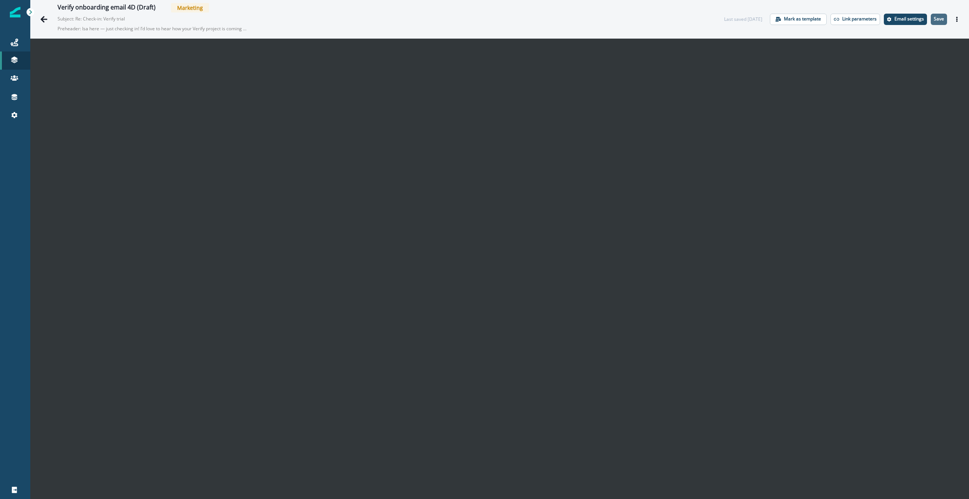
click at [941, 17] on p "Save" at bounding box center [939, 18] width 10 height 5
click at [42, 19] on icon "Go back" at bounding box center [44, 19] width 7 height 6
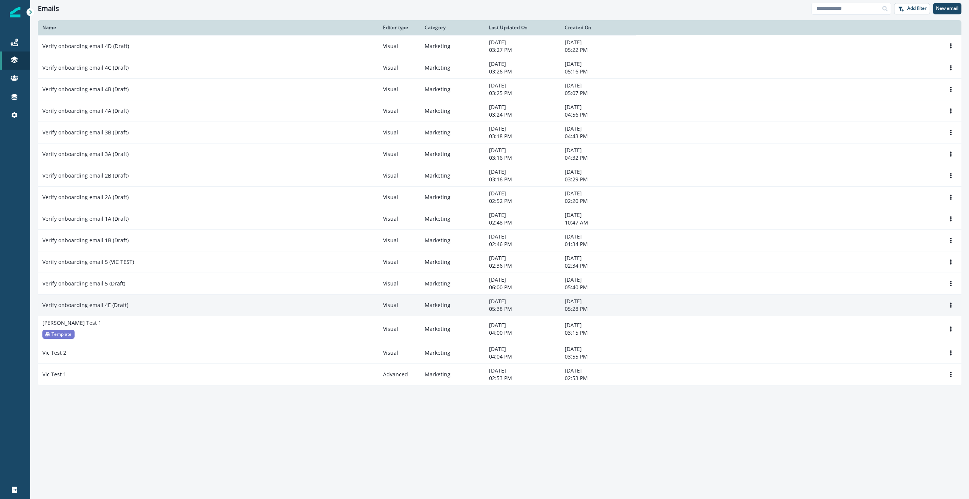
click at [112, 304] on p "Verify onboarding email 4E (Draft)" at bounding box center [85, 305] width 86 height 8
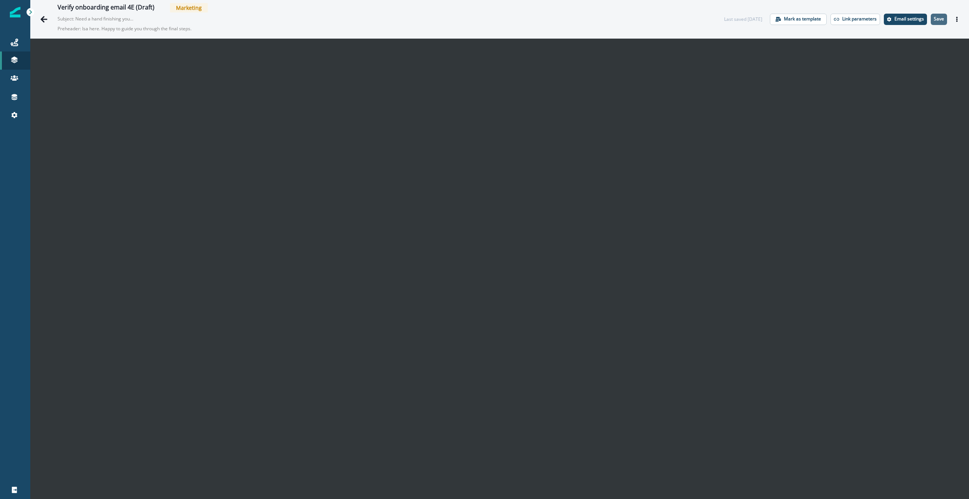
click at [944, 19] on button "Save" at bounding box center [939, 19] width 16 height 11
click at [44, 19] on icon "Go back" at bounding box center [44, 19] width 7 height 6
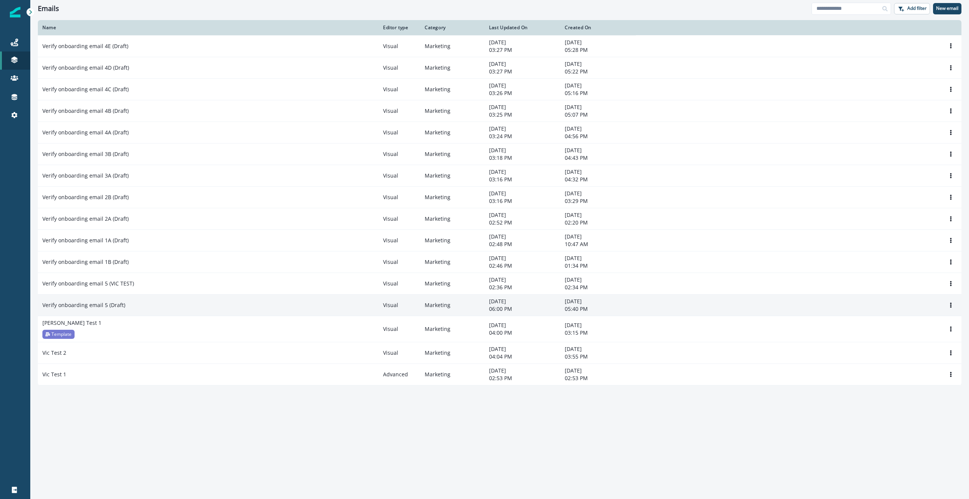
click at [114, 304] on p "Verify onboarding email 5 (Draft)" at bounding box center [83, 305] width 83 height 8
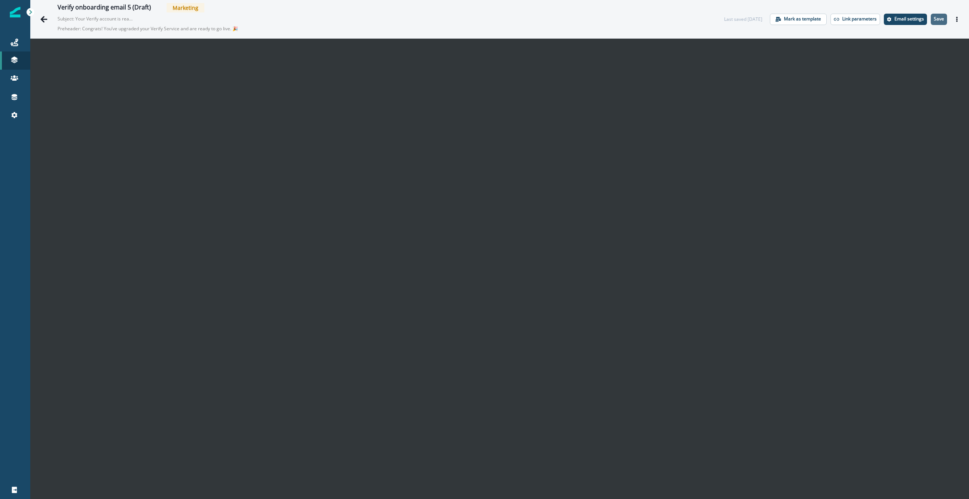
click at [941, 19] on p "Save" at bounding box center [939, 18] width 10 height 5
click at [669, 21] on div "Verify onboarding email 5 (Draft) Marketing Subject: Your Verify account is rea…" at bounding box center [366, 19] width 616 height 32
click at [36, 23] on button "Go back" at bounding box center [43, 19] width 15 height 15
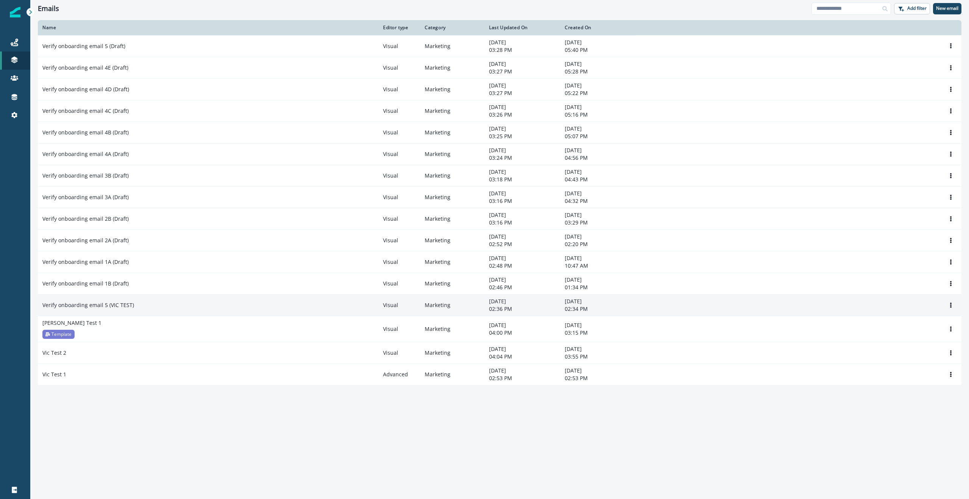
click at [106, 306] on p "Verify onboarding email 5 (VIC TEST)" at bounding box center [88, 305] width 92 height 8
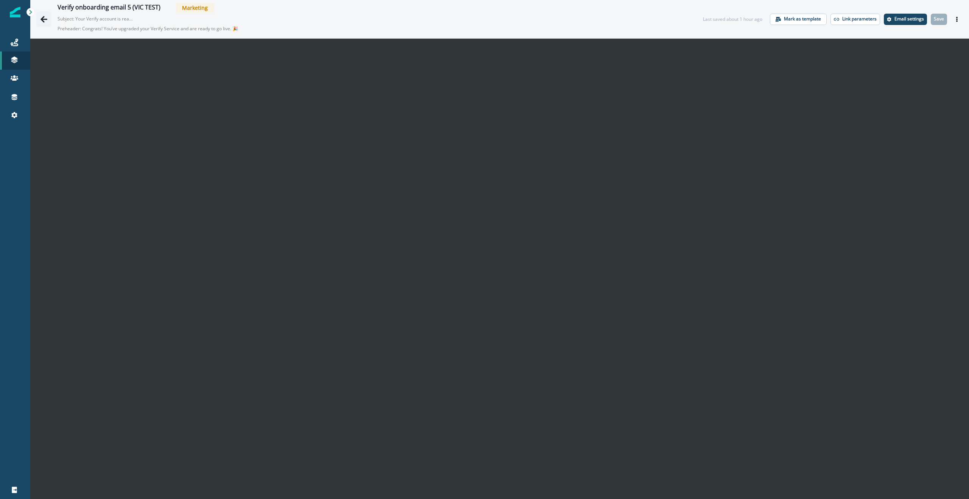
click at [44, 12] on button "Go back" at bounding box center [43, 19] width 15 height 15
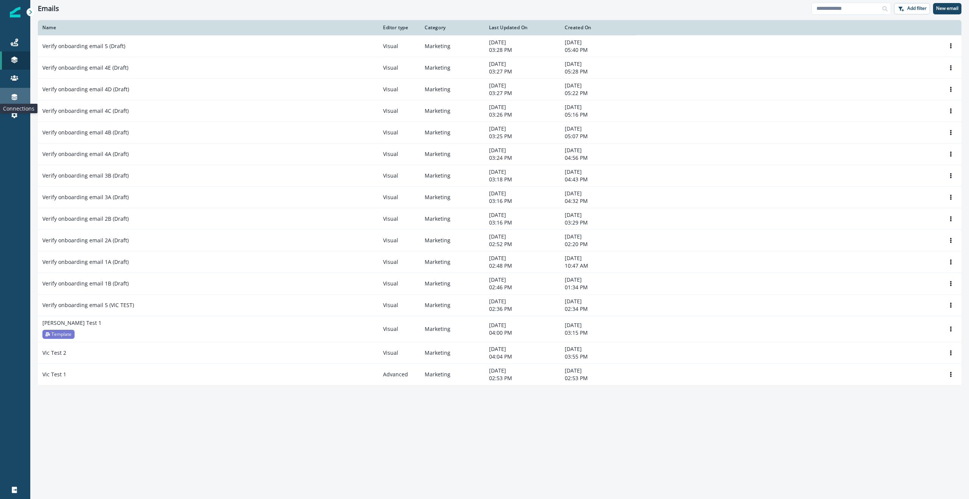
click at [14, 100] on icon at bounding box center [15, 97] width 6 height 6
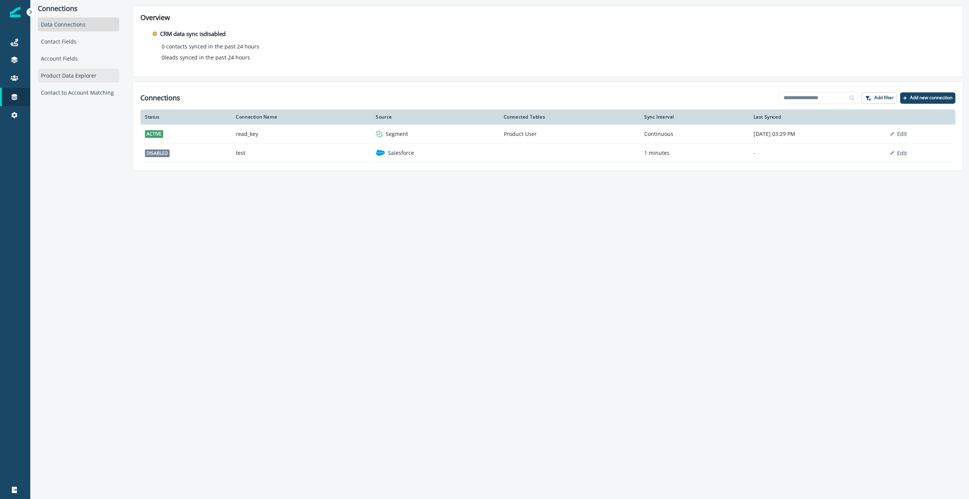
click at [67, 73] on div "Product Data Explorer" at bounding box center [78, 76] width 81 height 14
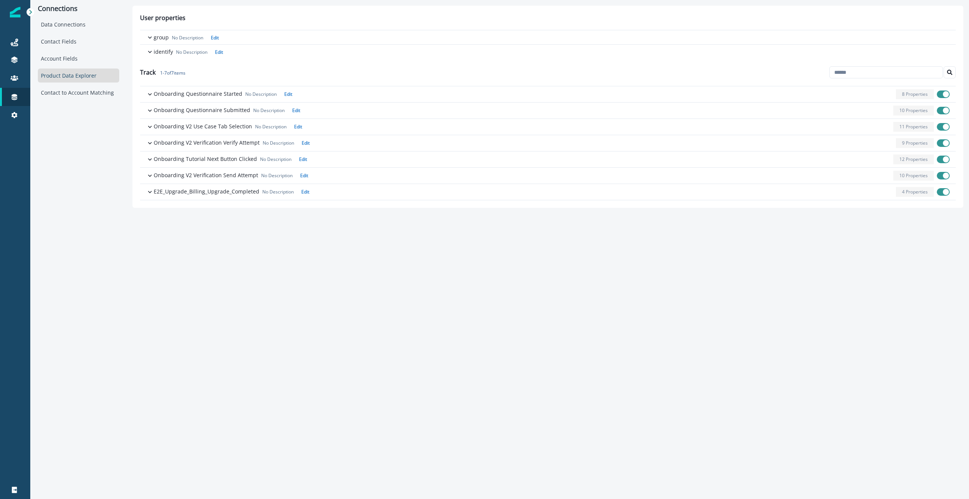
click at [67, 73] on div "Product Data Explorer" at bounding box center [78, 76] width 81 height 14
